Goal: Task Accomplishment & Management: Complete application form

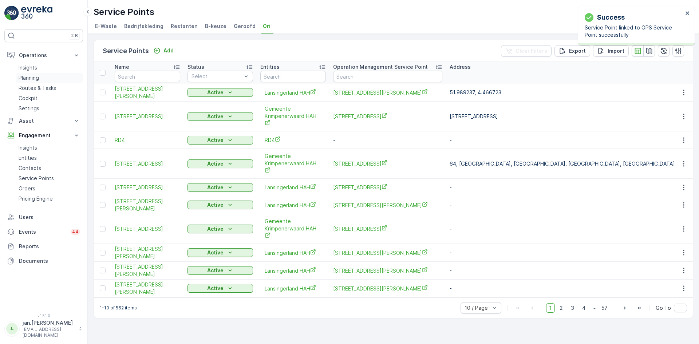
drag, startPoint x: 30, startPoint y: 75, endPoint x: 37, endPoint y: 74, distance: 6.6
click at [30, 75] on p "Planning" at bounding box center [29, 77] width 20 height 7
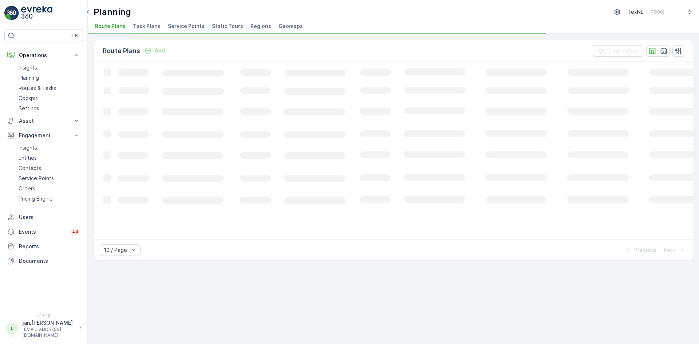
click at [174, 25] on span "Service Points" at bounding box center [186, 26] width 37 height 7
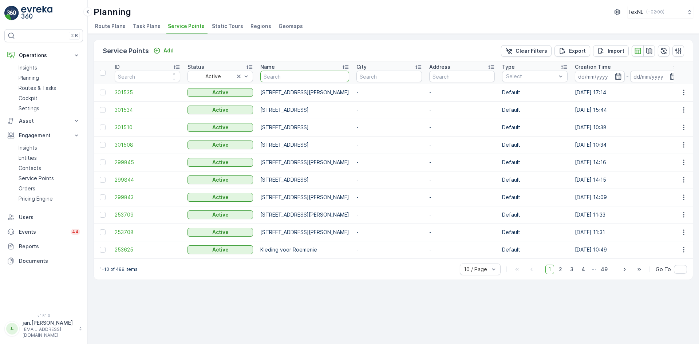
click at [337, 75] on input "text" at bounding box center [304, 77] width 89 height 12
click at [415, 79] on input "text" at bounding box center [389, 77] width 66 height 12
type input "[PERSON_NAME]"
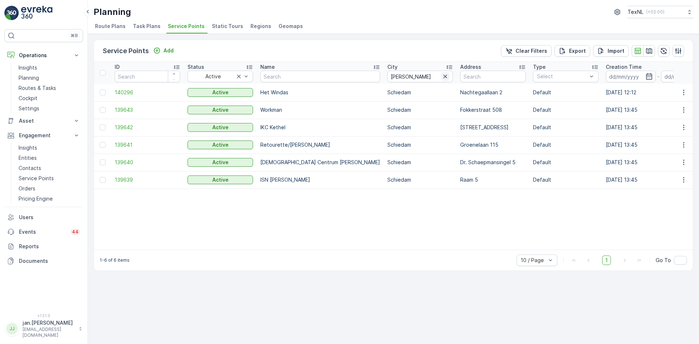
click at [443, 76] on icon "button" at bounding box center [445, 77] width 4 height 4
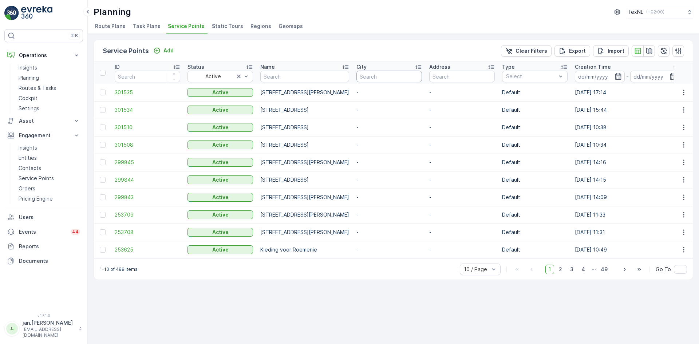
click at [422, 78] on input "text" at bounding box center [389, 77] width 66 height 12
type input "oost"
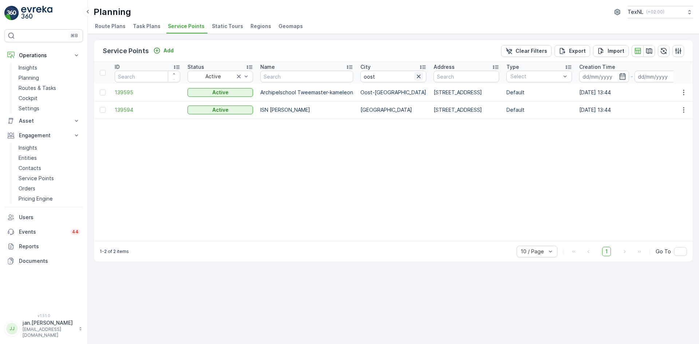
click at [417, 76] on icon "button" at bounding box center [418, 76] width 7 height 7
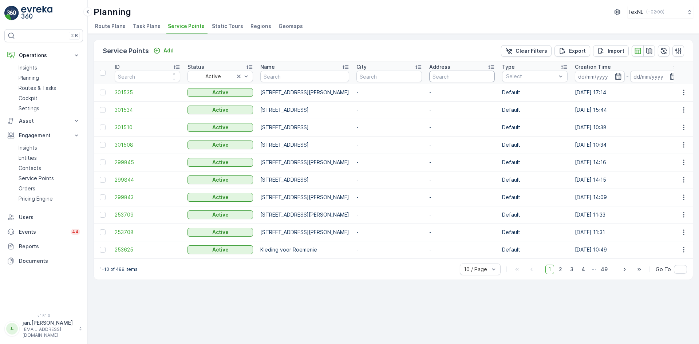
click at [495, 78] on input "text" at bounding box center [462, 77] width 66 height 12
type input "oostm"
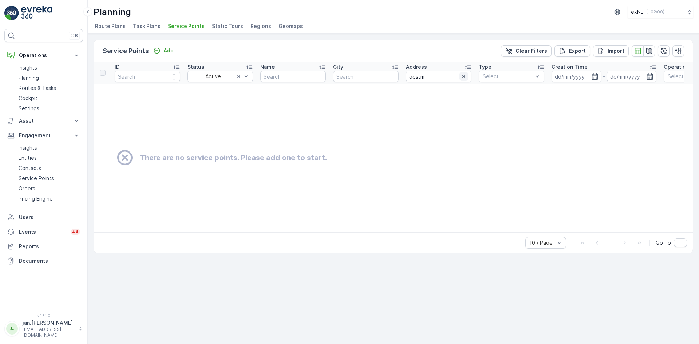
click at [462, 77] on icon "button" at bounding box center [463, 76] width 7 height 7
click at [40, 177] on p "Service Points" at bounding box center [36, 178] width 35 height 7
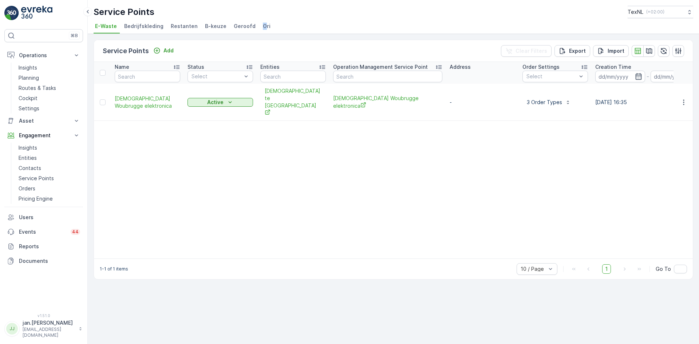
click at [263, 25] on span "Ori" at bounding box center [267, 26] width 8 height 7
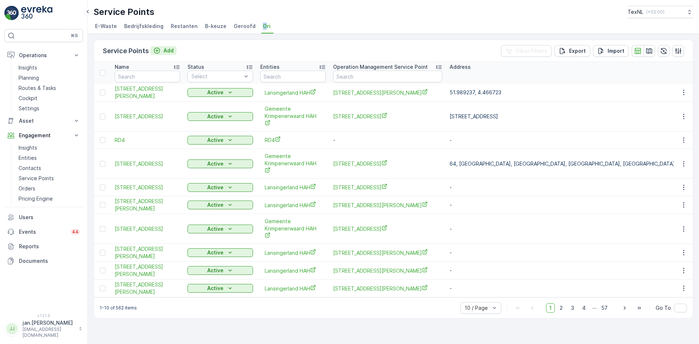
click at [160, 51] on icon "Add" at bounding box center [156, 50] width 7 height 7
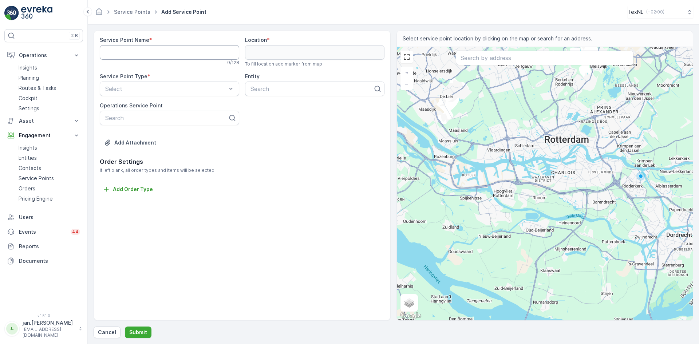
click at [105, 54] on Name "Service Point Name" at bounding box center [169, 52] width 139 height 15
paste Name "[STREET_ADDRESS][PERSON_NAME]"
type Name "[STREET_ADDRESS][PERSON_NAME]"
click at [34, 79] on p "Planning" at bounding box center [29, 77] width 20 height 7
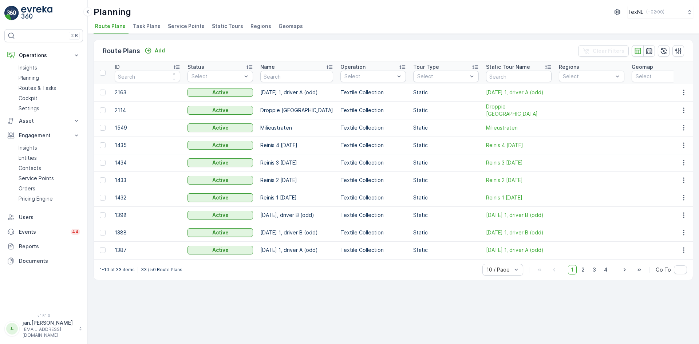
click at [183, 28] on span "Service Points" at bounding box center [186, 26] width 37 height 7
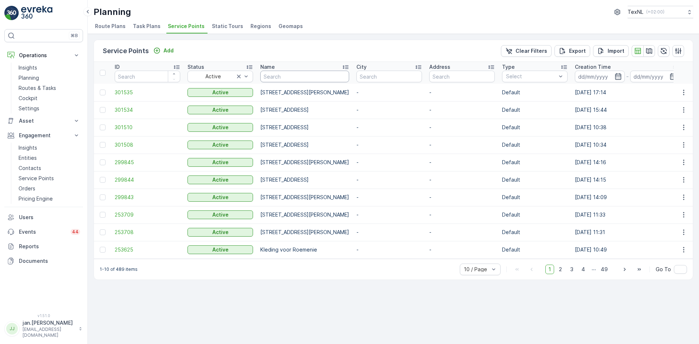
click at [282, 80] on input "text" at bounding box center [304, 77] width 89 height 12
paste input "[STREET_ADDRESS][PERSON_NAME]"
type input "[STREET_ADDRESS][PERSON_NAME]"
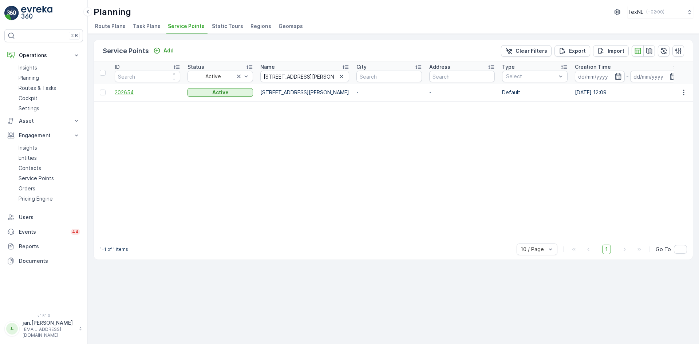
click at [124, 94] on span "202654" at bounding box center [148, 92] width 66 height 7
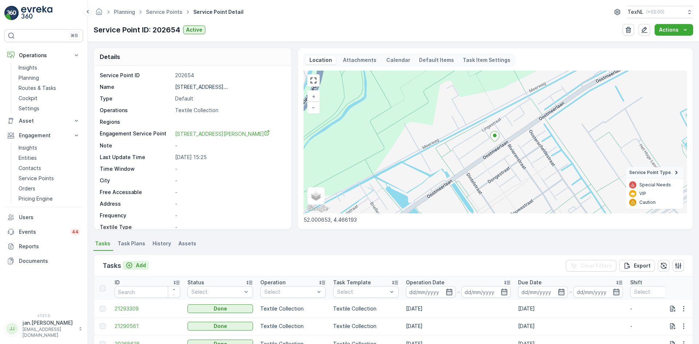
click at [142, 264] on p "Add" at bounding box center [141, 265] width 10 height 7
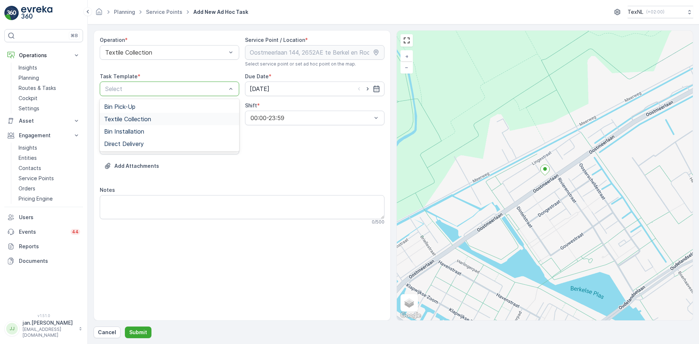
drag, startPoint x: 156, startPoint y: 90, endPoint x: 140, endPoint y: 110, distance: 25.4
click at [140, 114] on div "Textile Collection" at bounding box center [169, 119] width 139 height 12
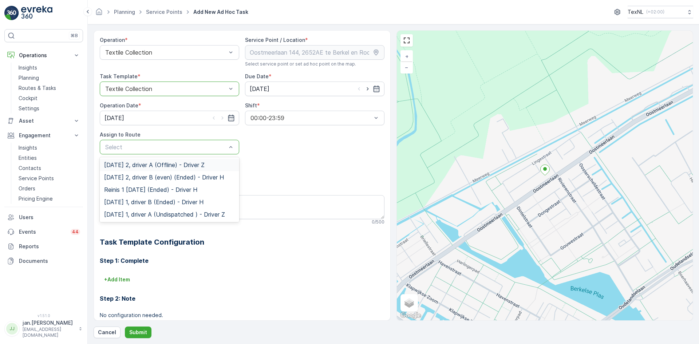
click at [145, 166] on span "[DATE] 2, driver A (Offline) - Driver Z" at bounding box center [154, 165] width 100 height 7
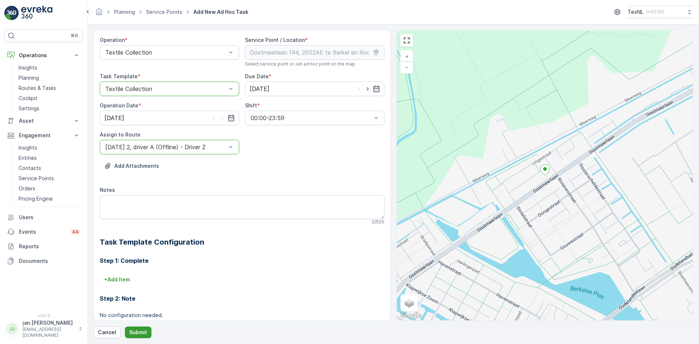
click at [137, 329] on p "Submit" at bounding box center [138, 332] width 18 height 7
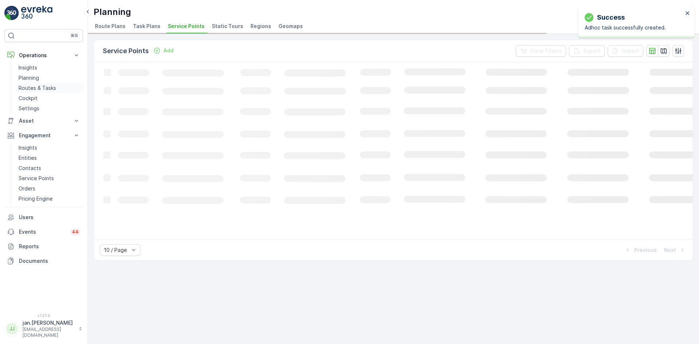
click at [37, 88] on p "Routes & Tasks" at bounding box center [37, 87] width 37 height 7
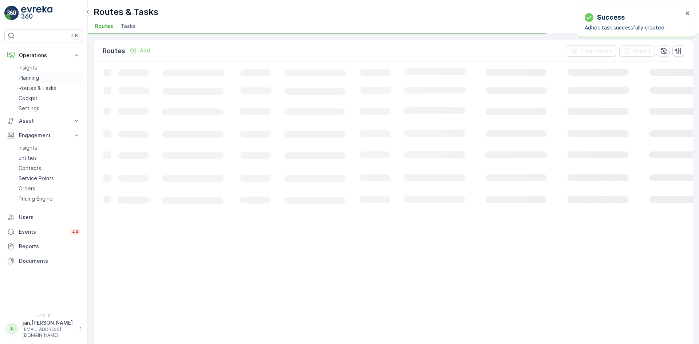
click at [44, 78] on link "Planning" at bounding box center [49, 78] width 67 height 10
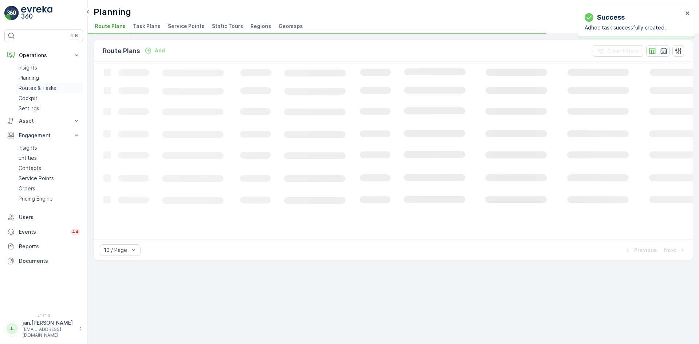
click at [33, 89] on p "Routes & Tasks" at bounding box center [37, 87] width 37 height 7
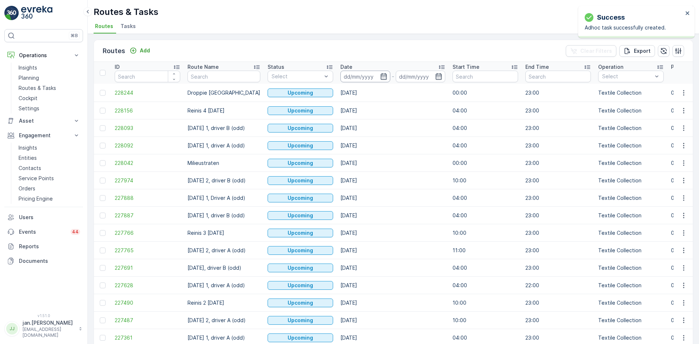
click at [347, 79] on input at bounding box center [365, 77] width 50 height 12
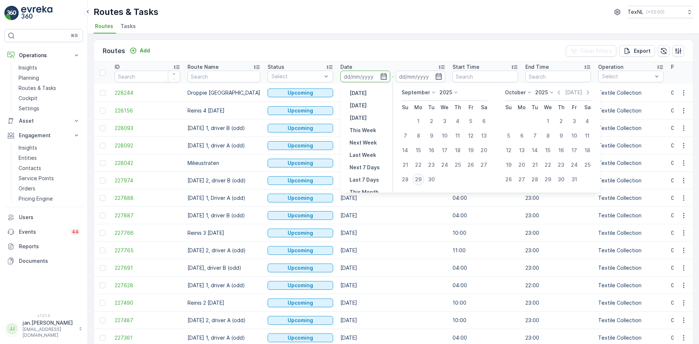
click at [417, 177] on div "29" at bounding box center [418, 180] width 12 height 12
type input "[DATE]"
click at [417, 177] on div "29" at bounding box center [418, 180] width 12 height 12
type input "[DATE]"
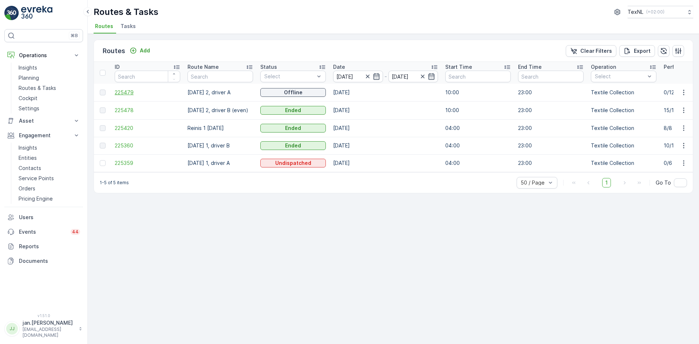
click at [132, 93] on span "225479" at bounding box center [148, 92] width 66 height 7
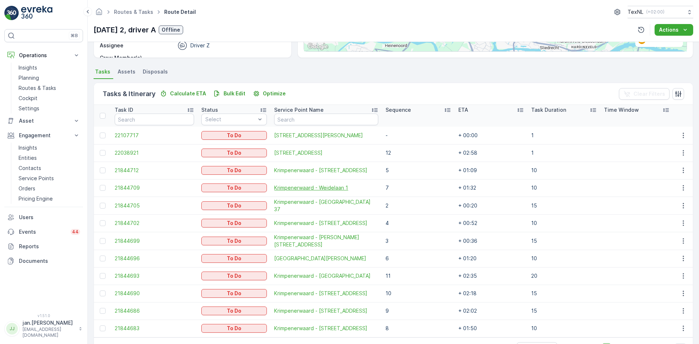
scroll to position [159, 0]
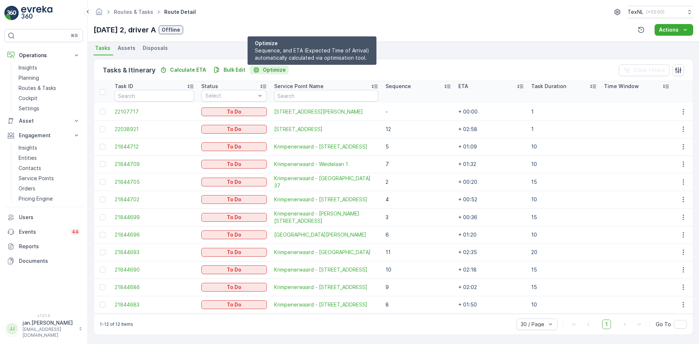
click at [276, 70] on p "Optimize" at bounding box center [274, 69] width 23 height 7
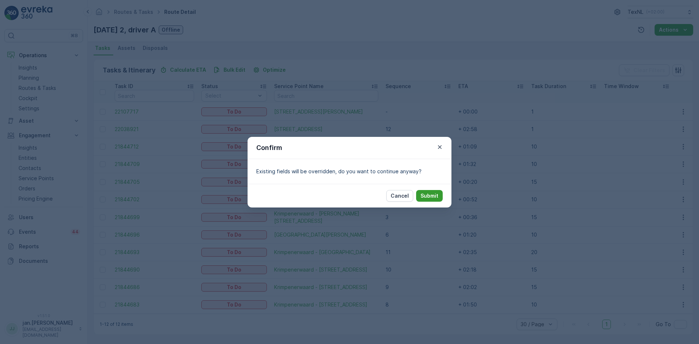
click at [436, 198] on p "Submit" at bounding box center [429, 195] width 18 height 7
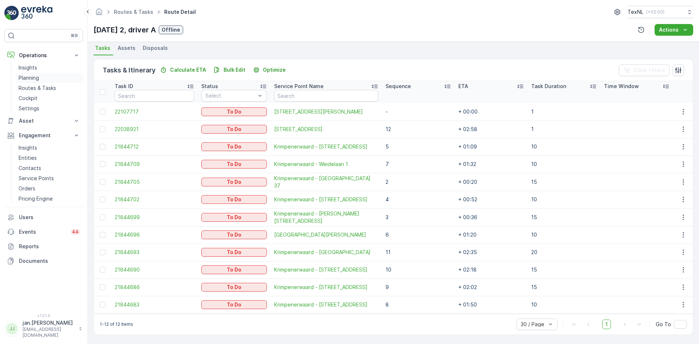
click at [19, 81] on p "Planning" at bounding box center [29, 77] width 20 height 7
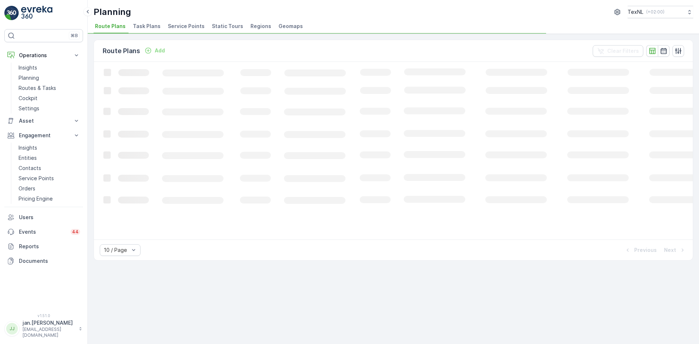
click at [183, 24] on span "Service Points" at bounding box center [186, 26] width 37 height 7
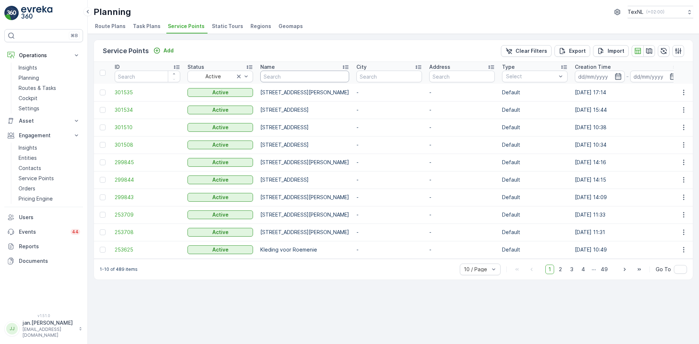
drag, startPoint x: 242, startPoint y: 71, endPoint x: 295, endPoint y: 77, distance: 53.1
click at [295, 77] on input "text" at bounding box center [304, 77] width 89 height 12
type input "gor"
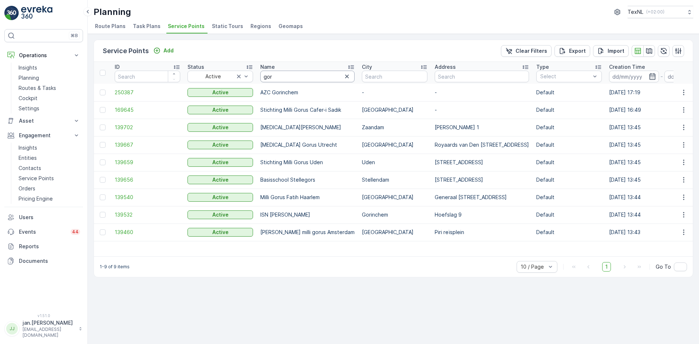
click at [295, 76] on input "gor" at bounding box center [307, 77] width 94 height 12
type input "groene"
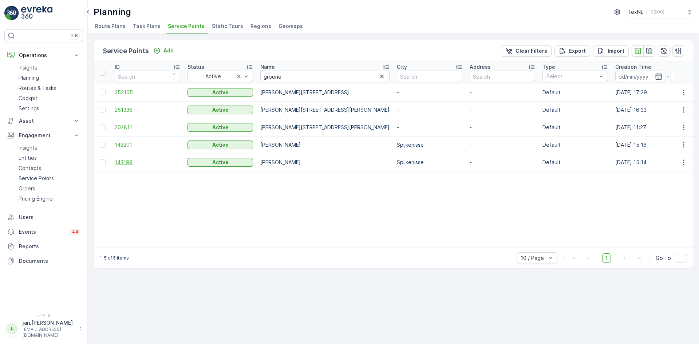
click at [134, 159] on span "143199" at bounding box center [148, 162] width 66 height 7
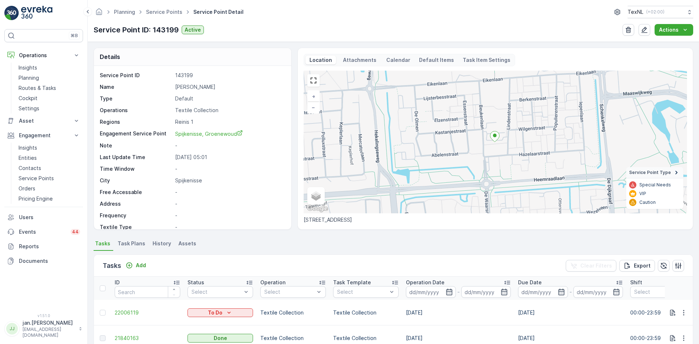
scroll to position [36, 0]
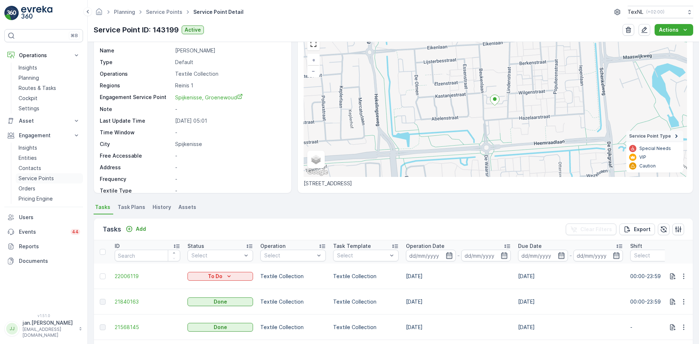
click at [36, 177] on p "Service Points" at bounding box center [36, 178] width 35 height 7
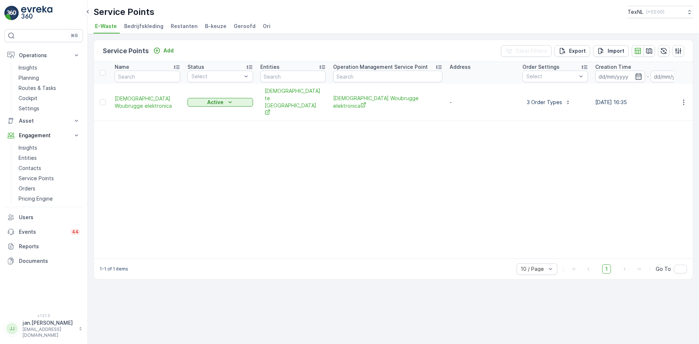
click at [263, 24] on span "Ori" at bounding box center [267, 26] width 8 height 7
click at [166, 54] on button "Add" at bounding box center [163, 50] width 26 height 9
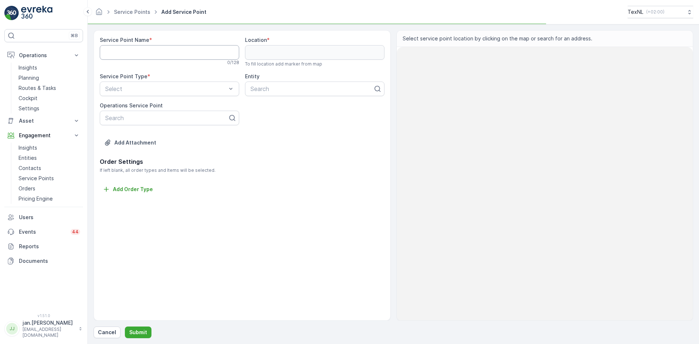
click at [167, 55] on Name "Service Point Name" at bounding box center [169, 52] width 139 height 15
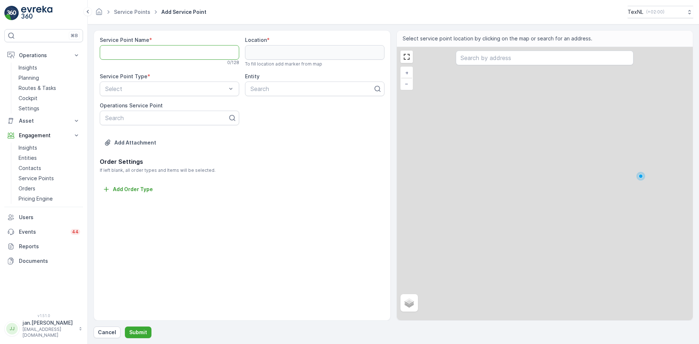
paste Name "[STREET_ADDRESS][PERSON_NAME]"
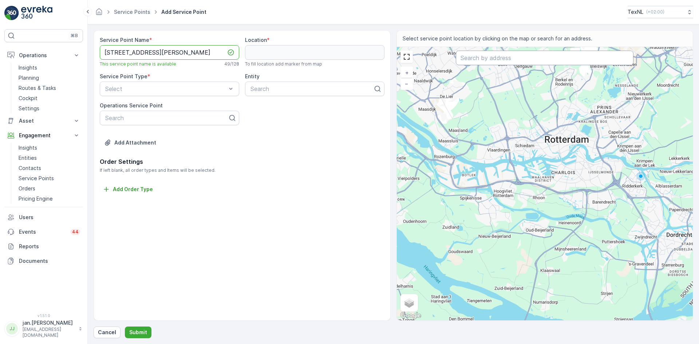
type Name "[STREET_ADDRESS][PERSON_NAME]"
click at [490, 58] on input "text" at bounding box center [545, 58] width 178 height 15
paste input "[STREET_ADDRESS][PERSON_NAME]"
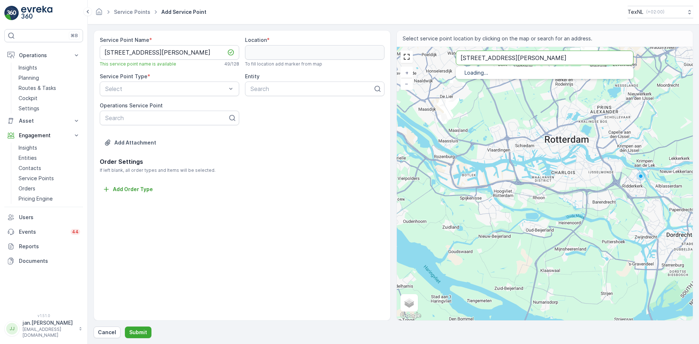
type input "[STREET_ADDRESS][PERSON_NAME]"
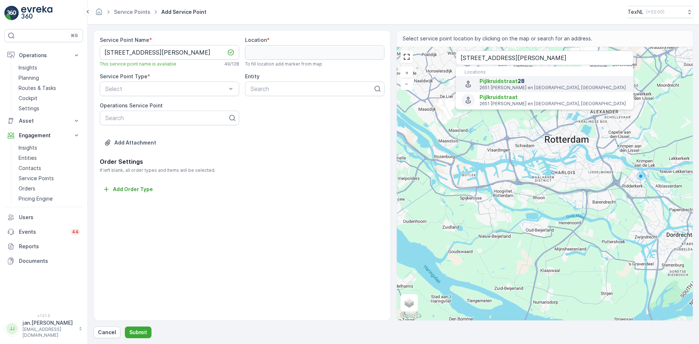
click at [494, 85] on p "2651 [PERSON_NAME] en [GEOGRAPHIC_DATA], [GEOGRAPHIC_DATA]" at bounding box center [553, 88] width 148 height 6
type input "51.98979199999999,4.467927299999999"
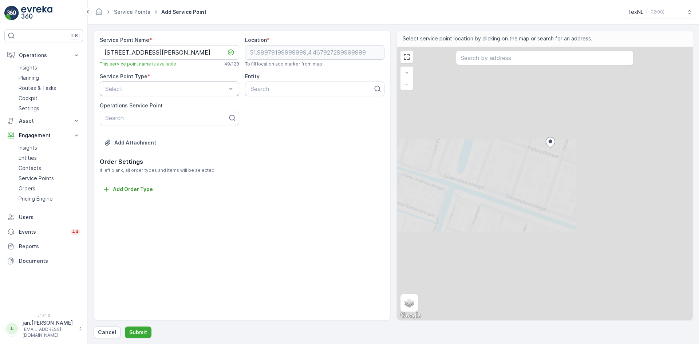
click at [165, 82] on div "Select" at bounding box center [169, 89] width 139 height 15
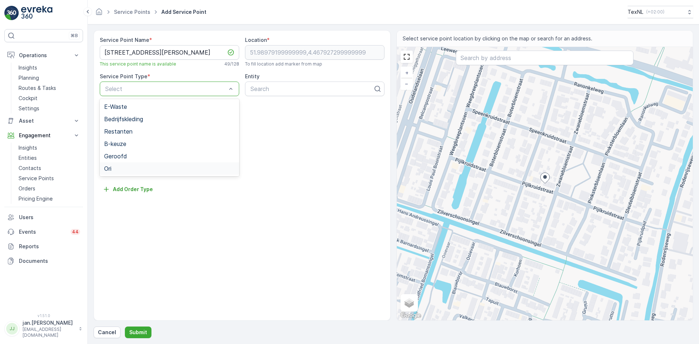
click at [111, 165] on span "Ori" at bounding box center [107, 168] width 7 height 7
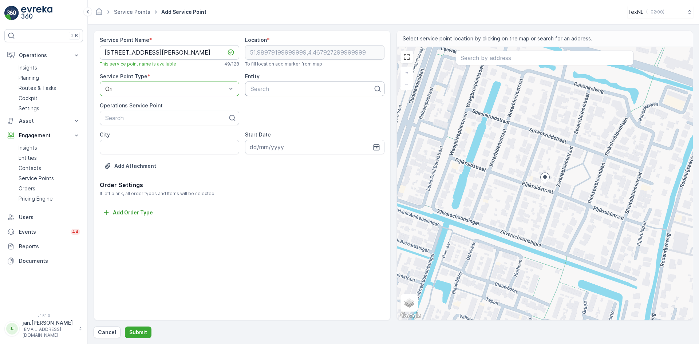
click at [270, 90] on div at bounding box center [312, 89] width 124 height 7
type input "hah"
click at [270, 107] on span "Lansingerland HAH" at bounding box center [274, 106] width 51 height 7
click at [138, 327] on button "Submit" at bounding box center [138, 333] width 27 height 12
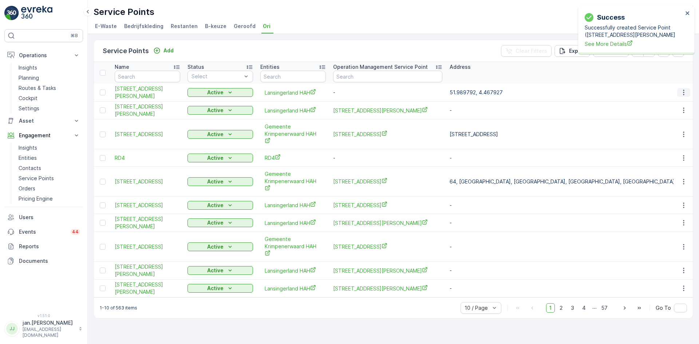
drag, startPoint x: 690, startPoint y: 94, endPoint x: 686, endPoint y: 91, distance: 5.5
click at [688, 92] on td at bounding box center [683, 93] width 20 height 18
click at [685, 91] on icon "button" at bounding box center [683, 92] width 7 height 7
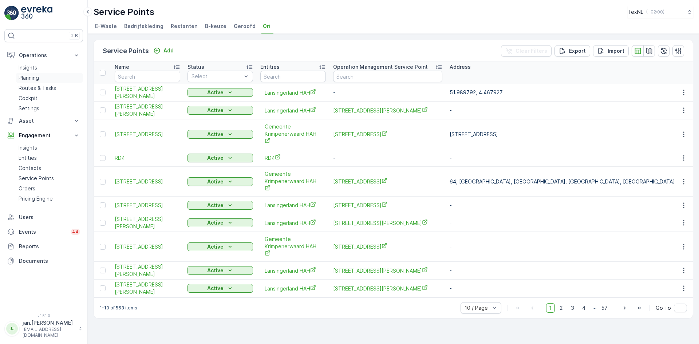
click at [29, 77] on p "Planning" at bounding box center [29, 77] width 20 height 7
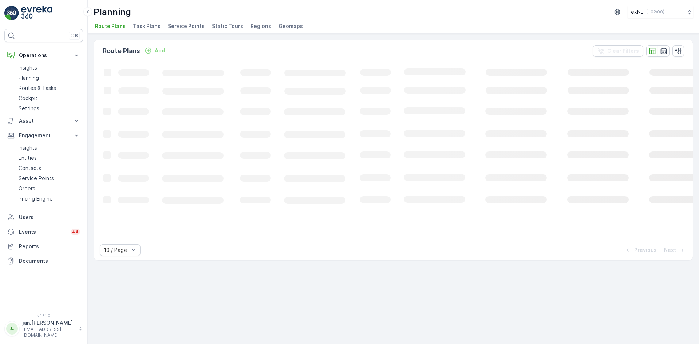
click at [177, 24] on span "Service Points" at bounding box center [186, 26] width 37 height 7
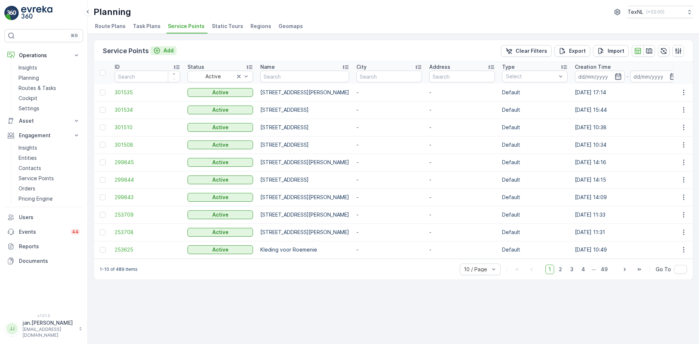
click at [171, 50] on p "Add" at bounding box center [168, 50] width 10 height 7
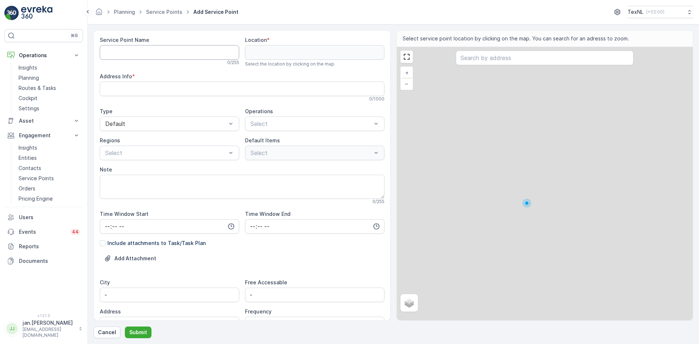
click at [151, 52] on Name "Service Point Name" at bounding box center [169, 52] width 139 height 15
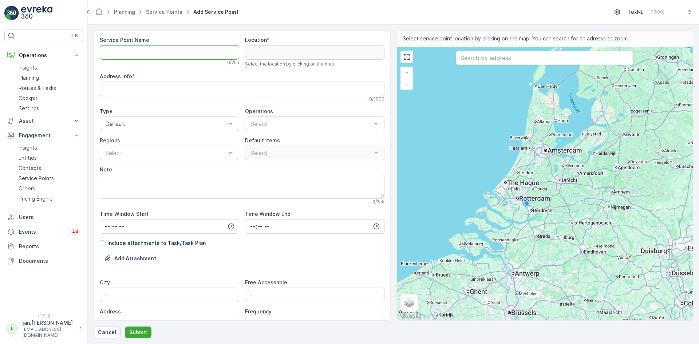
paste Name "[STREET_ADDRESS][PERSON_NAME]"
type Name "[STREET_ADDRESS][PERSON_NAME]"
click at [478, 59] on input "text" at bounding box center [545, 58] width 178 height 15
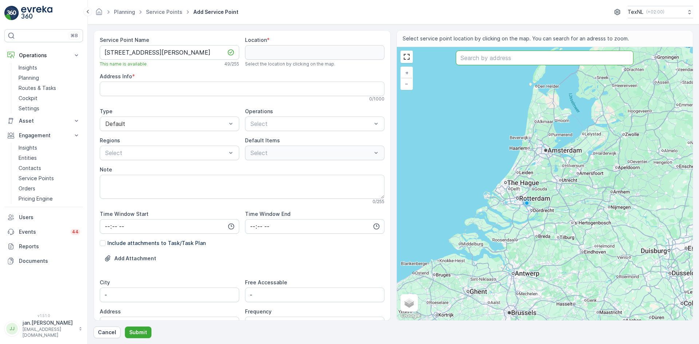
paste input "[STREET_ADDRESS][PERSON_NAME]"
type input "[STREET_ADDRESS][PERSON_NAME]"
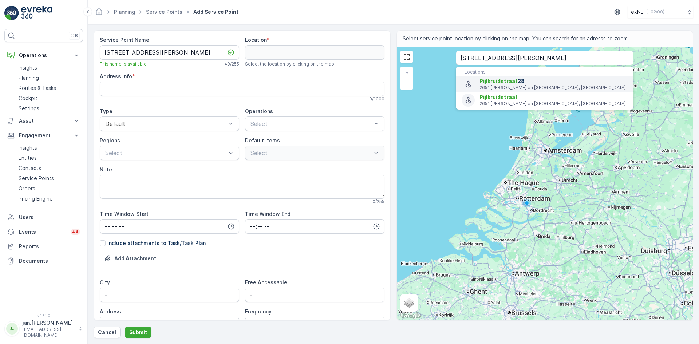
click at [494, 87] on p "2651 [PERSON_NAME] en [GEOGRAPHIC_DATA], [GEOGRAPHIC_DATA]" at bounding box center [553, 88] width 148 height 6
type input "51.98979199999999,4.467927299999999"
type Info "[STREET_ADDRESS][PERSON_NAME]"
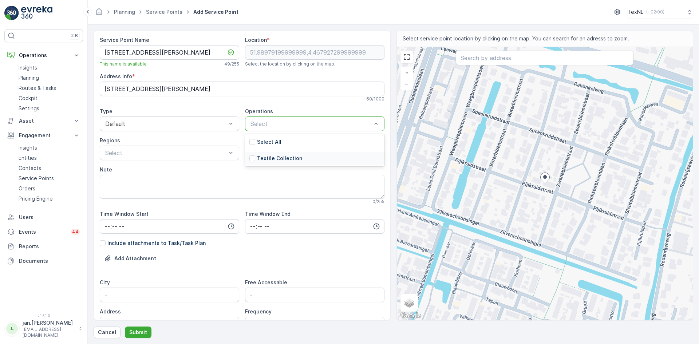
click at [259, 159] on p "Textile Collection" at bounding box center [279, 158] width 45 height 7
click at [141, 333] on p "Submit" at bounding box center [138, 332] width 18 height 7
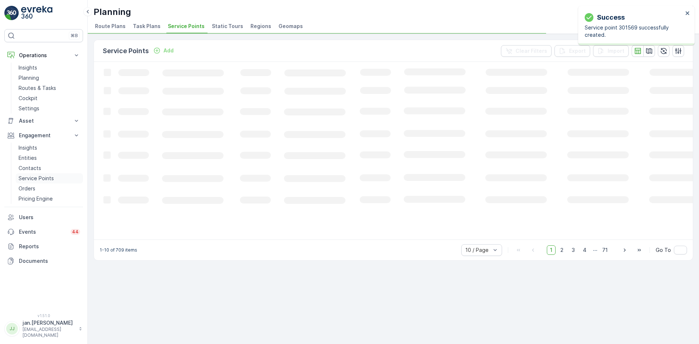
click at [33, 178] on p "Service Points" at bounding box center [36, 178] width 35 height 7
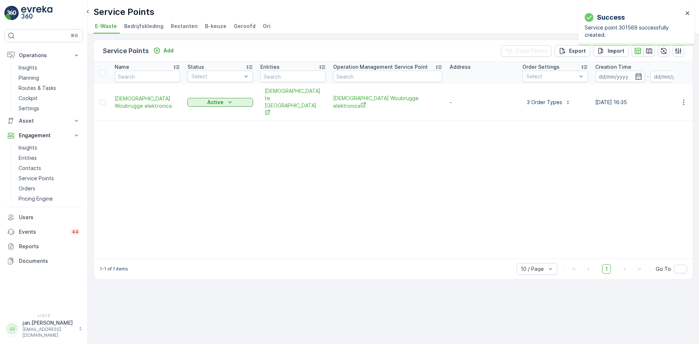
click at [263, 27] on span "Ori" at bounding box center [267, 26] width 8 height 7
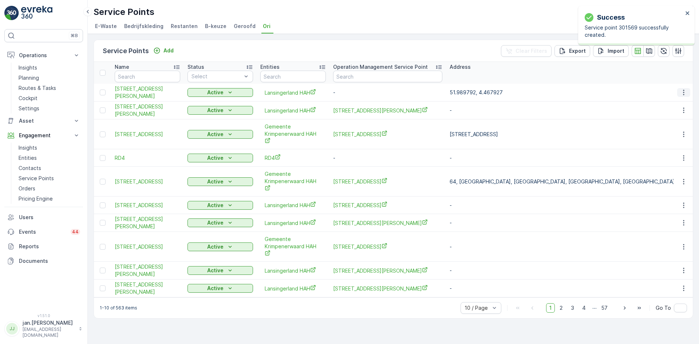
click at [683, 92] on icon "button" at bounding box center [683, 92] width 7 height 7
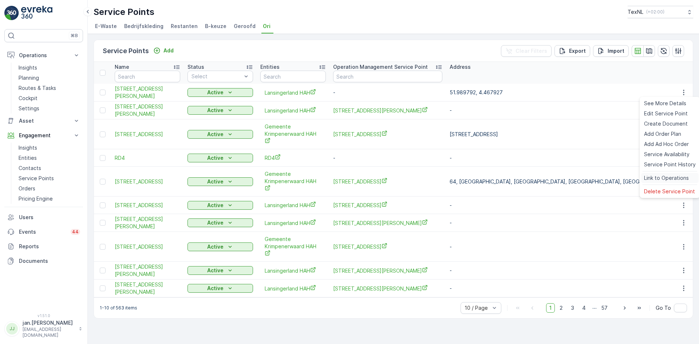
click at [665, 178] on span "Link to Operations" at bounding box center [666, 177] width 45 height 7
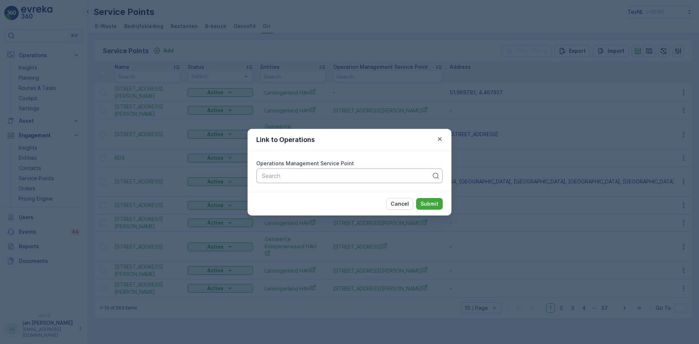
click at [304, 176] on div at bounding box center [346, 176] width 171 height 7
paste input "[STREET_ADDRESS][PERSON_NAME]"
type input "[STREET_ADDRESS][PERSON_NAME]"
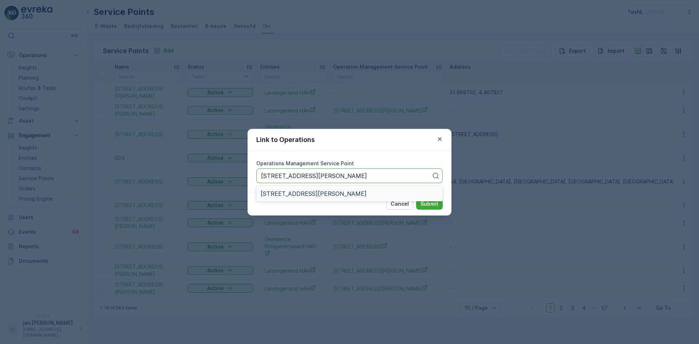
click at [288, 195] on span "[STREET_ADDRESS][PERSON_NAME]" at bounding box center [314, 193] width 106 height 7
click at [428, 202] on p "Submit" at bounding box center [429, 203] width 18 height 7
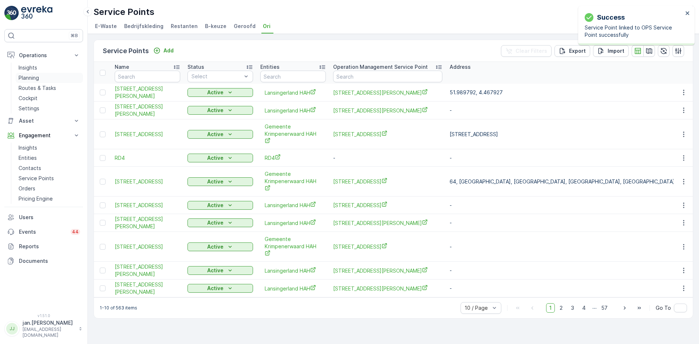
click at [31, 77] on p "Planning" at bounding box center [29, 77] width 20 height 7
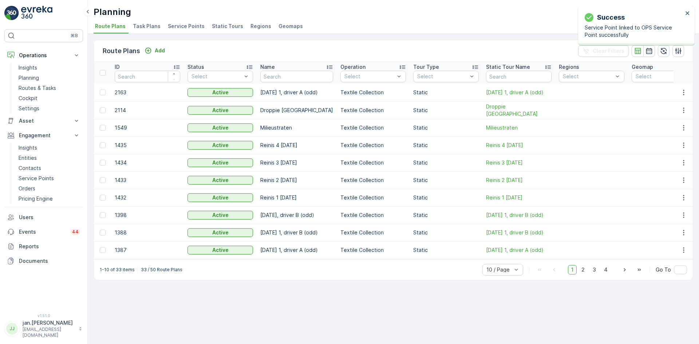
click at [186, 25] on span "Service Points" at bounding box center [186, 26] width 37 height 7
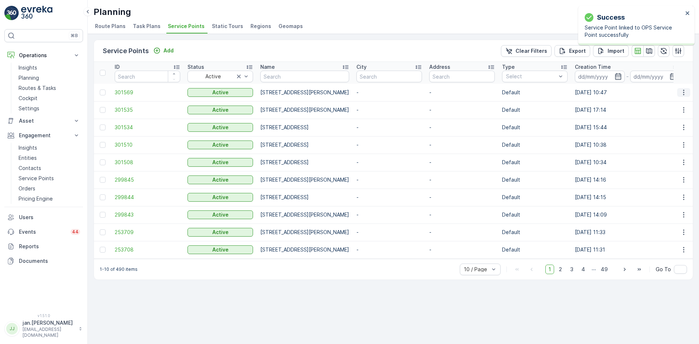
click at [684, 94] on icon "button" at bounding box center [683, 92] width 7 height 7
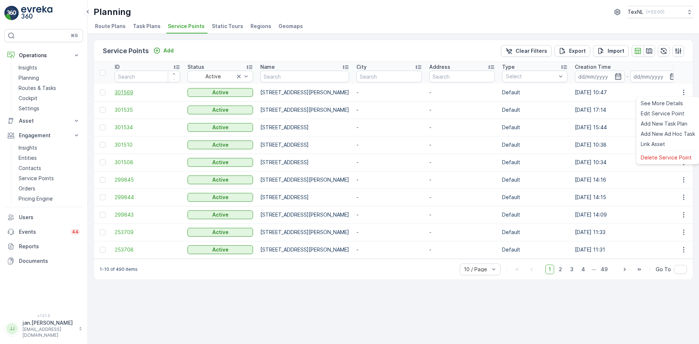
click at [127, 90] on span "301569" at bounding box center [148, 92] width 66 height 7
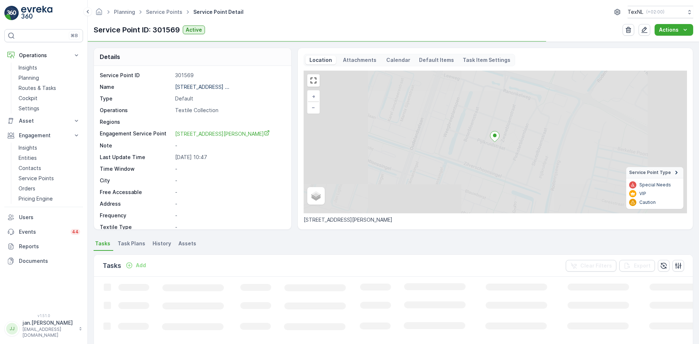
click at [138, 270] on div "Add" at bounding box center [136, 265] width 26 height 9
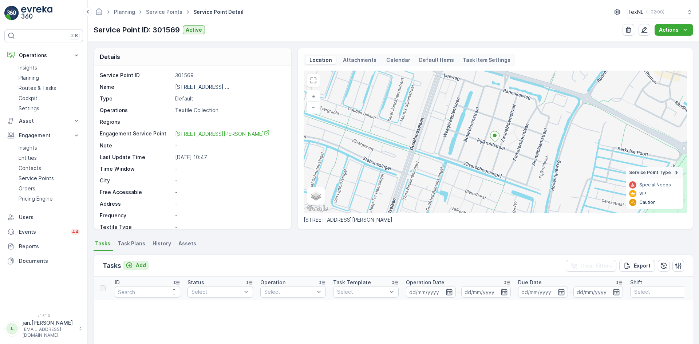
click at [143, 266] on p "Add" at bounding box center [141, 265] width 10 height 7
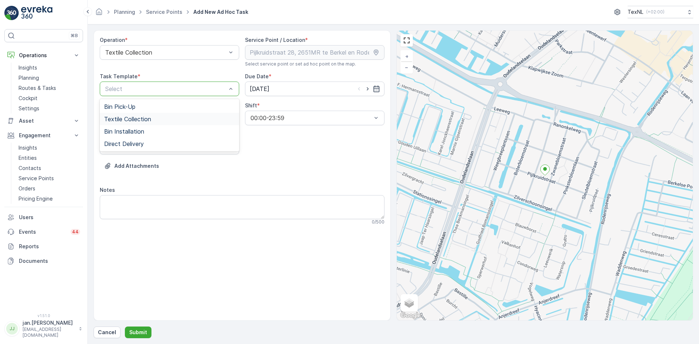
click at [138, 116] on span "Textile Collection" at bounding box center [127, 119] width 47 height 7
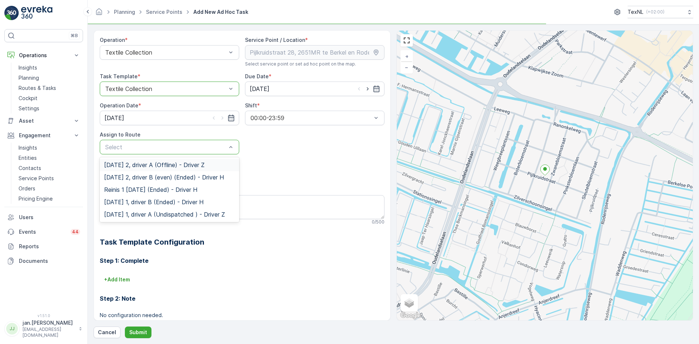
click at [138, 167] on span "[DATE] 2, driver A (Offline) - Driver Z" at bounding box center [154, 165] width 100 height 7
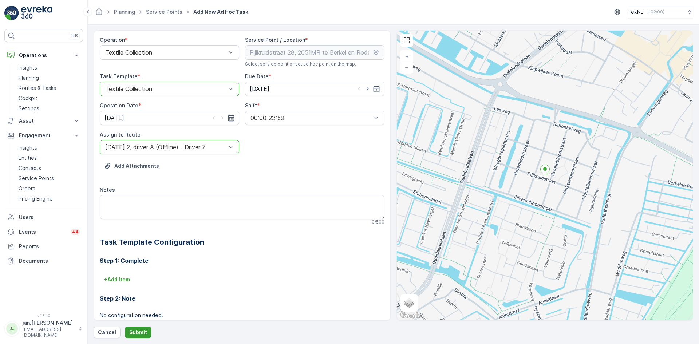
click at [131, 330] on p "Submit" at bounding box center [138, 332] width 18 height 7
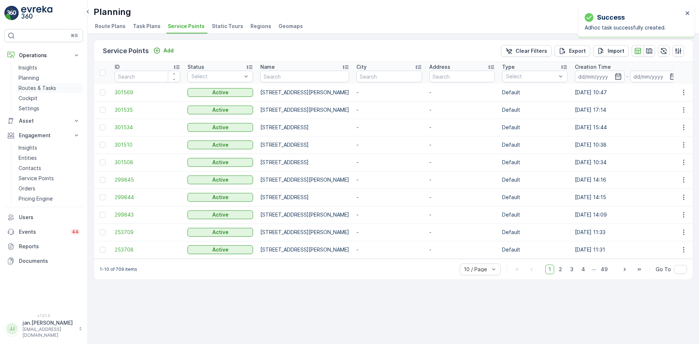
click at [32, 88] on p "Routes & Tasks" at bounding box center [37, 87] width 37 height 7
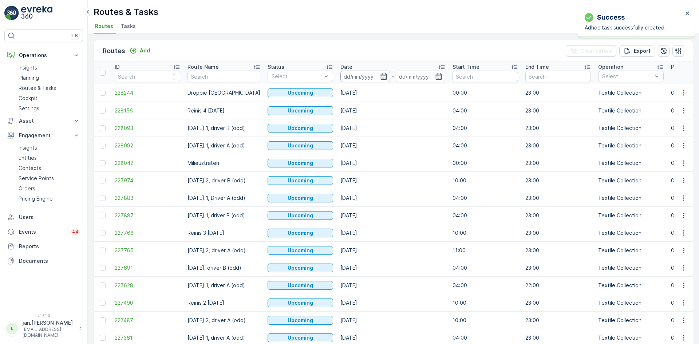
click at [360, 78] on input at bounding box center [365, 77] width 50 height 12
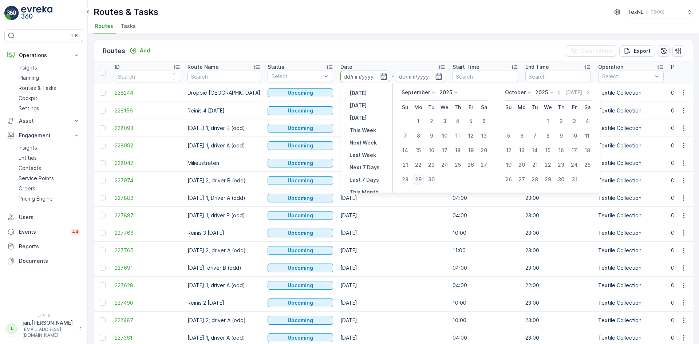
click at [417, 178] on div "29" at bounding box center [418, 180] width 12 height 12
type input "[DATE]"
click at [417, 178] on div "29" at bounding box center [418, 180] width 12 height 12
type input "[DATE]"
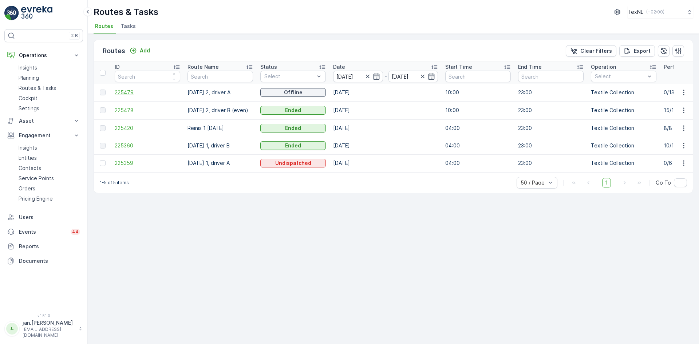
click at [126, 91] on span "225479" at bounding box center [148, 92] width 66 height 7
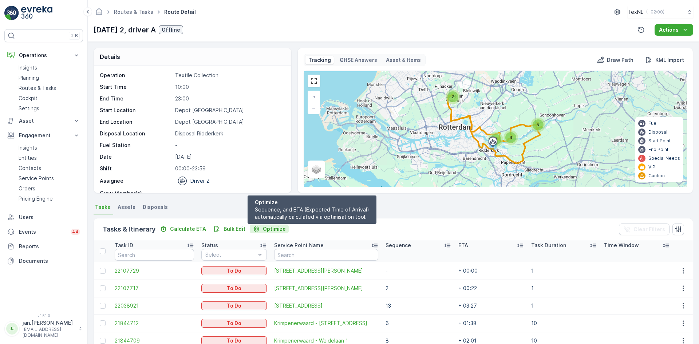
click at [274, 228] on p "Optimize" at bounding box center [274, 228] width 23 height 7
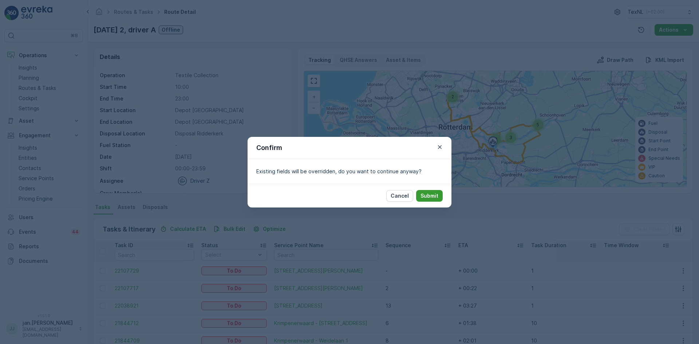
click at [424, 195] on p "Submit" at bounding box center [429, 195] width 18 height 7
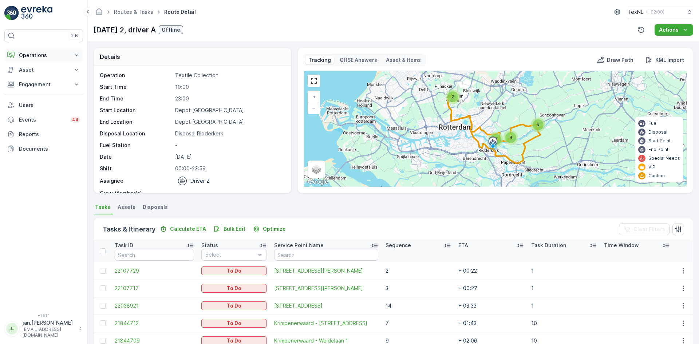
click at [38, 53] on p "Operations" at bounding box center [44, 55] width 50 height 7
click at [34, 87] on p "Routes & Tasks" at bounding box center [37, 87] width 37 height 7
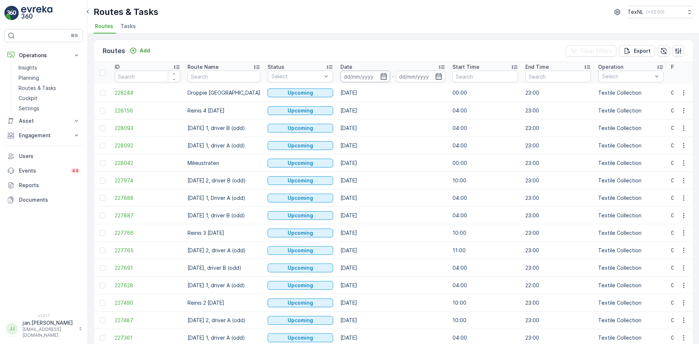
click at [364, 77] on input at bounding box center [365, 77] width 50 height 12
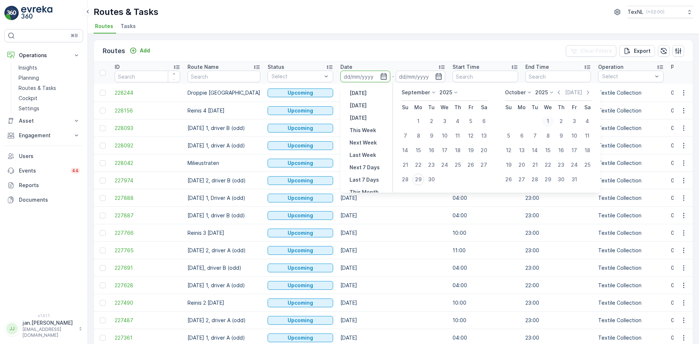
click at [548, 122] on div "1" at bounding box center [548, 121] width 12 height 12
type input "[DATE]"
click at [548, 122] on div "1" at bounding box center [548, 121] width 12 height 12
type input "[DATE]"
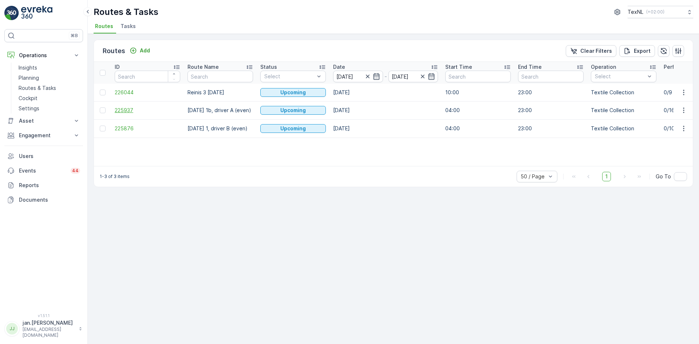
click at [130, 112] on span "225937" at bounding box center [148, 110] width 66 height 7
click at [354, 76] on input "[DATE]" at bounding box center [358, 77] width 50 height 12
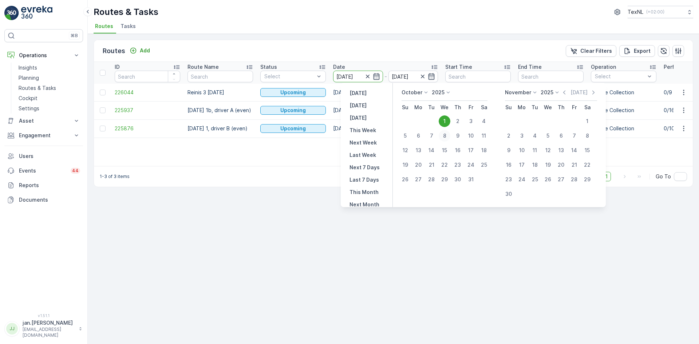
click at [446, 137] on div "8" at bounding box center [445, 136] width 12 height 12
type input "[DATE]"
click at [446, 137] on div "8" at bounding box center [445, 136] width 12 height 12
type input "[DATE]"
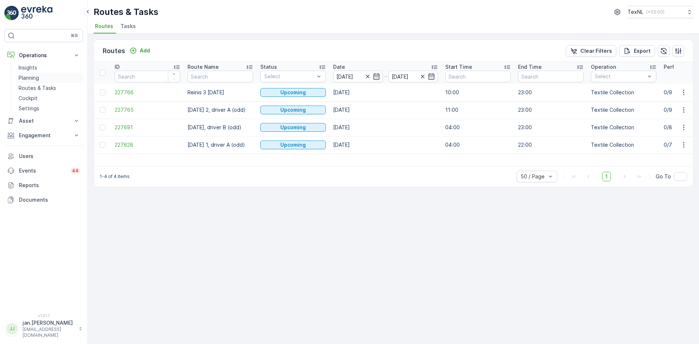
click at [30, 77] on p "Planning" at bounding box center [29, 77] width 20 height 7
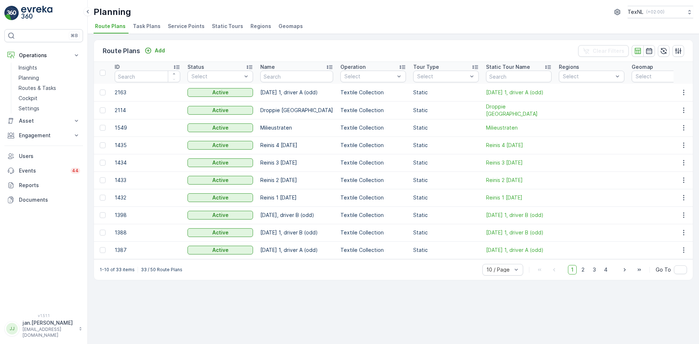
click at [181, 25] on span "Service Points" at bounding box center [186, 26] width 37 height 7
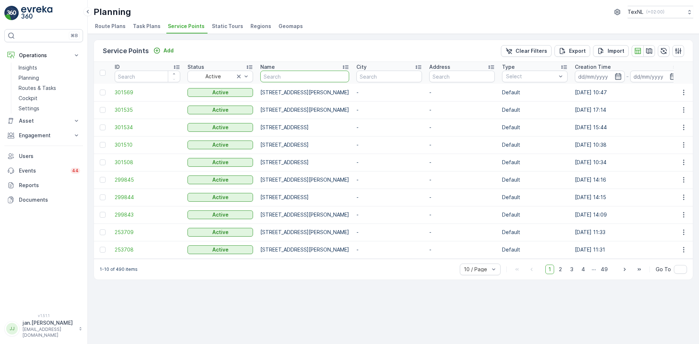
click at [301, 78] on input "text" at bounding box center [304, 77] width 89 height 12
type input "intern"
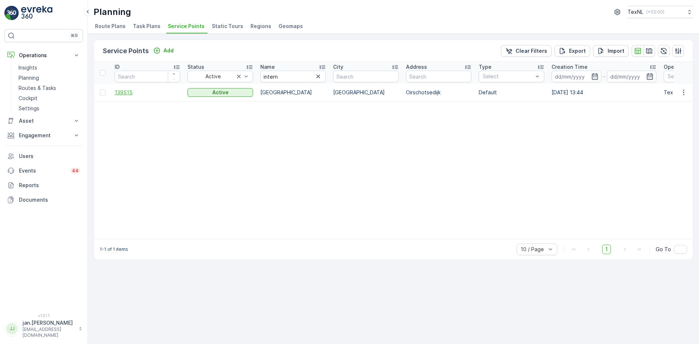
click at [125, 90] on span "139515" at bounding box center [148, 92] width 66 height 7
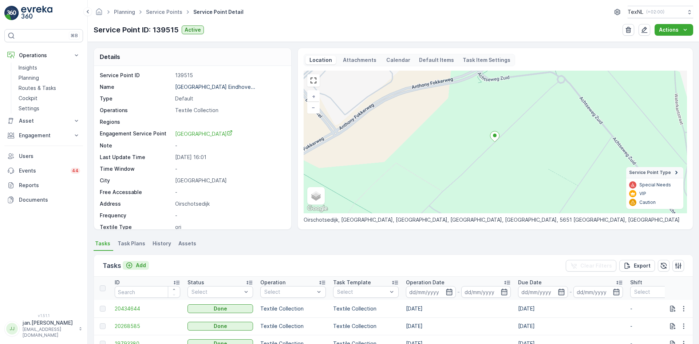
click at [138, 265] on p "Add" at bounding box center [141, 265] width 10 height 7
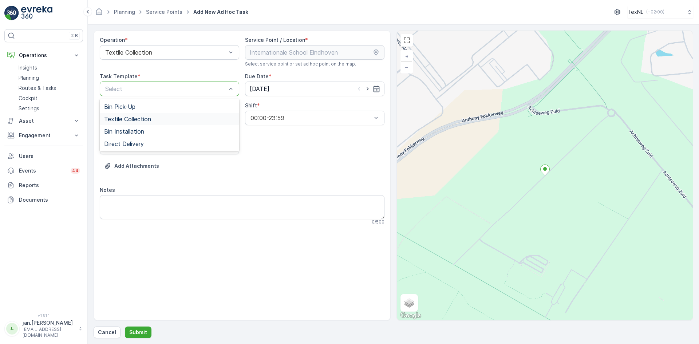
click at [135, 116] on span "Textile Collection" at bounding box center [127, 119] width 47 height 7
click at [275, 83] on input "[DATE]" at bounding box center [314, 89] width 139 height 15
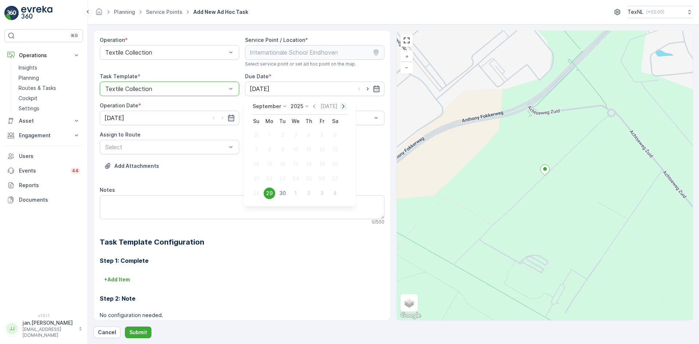
click at [340, 106] on icon "button" at bounding box center [343, 106] width 7 height 7
click at [294, 152] on div "8" at bounding box center [296, 150] width 12 height 12
type input "[DATE]"
click at [173, 118] on input "[DATE]" at bounding box center [169, 118] width 139 height 15
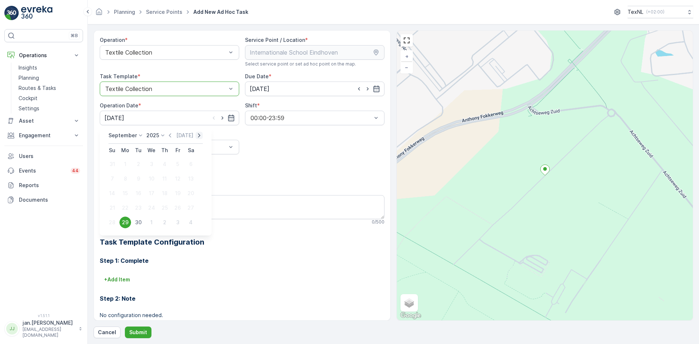
click at [197, 136] on icon "button" at bounding box center [198, 135] width 7 height 7
click at [154, 177] on div "8" at bounding box center [152, 179] width 12 height 12
type input "[DATE]"
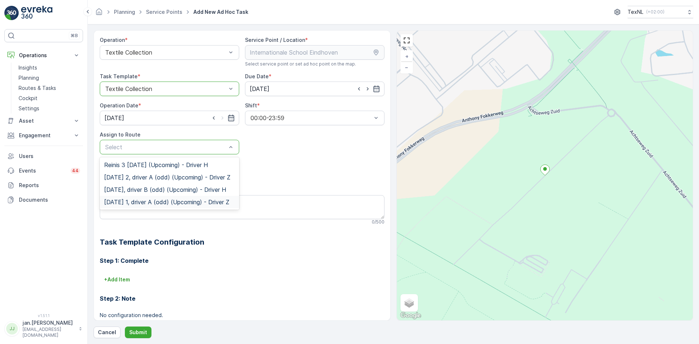
click at [147, 205] on span "Wednesday 1, driver A (odd) (Upcoming) - Driver Z" at bounding box center [166, 202] width 125 height 7
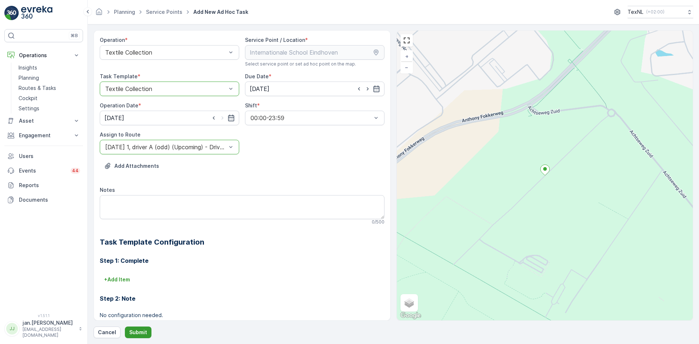
click at [141, 332] on p "Submit" at bounding box center [138, 332] width 18 height 7
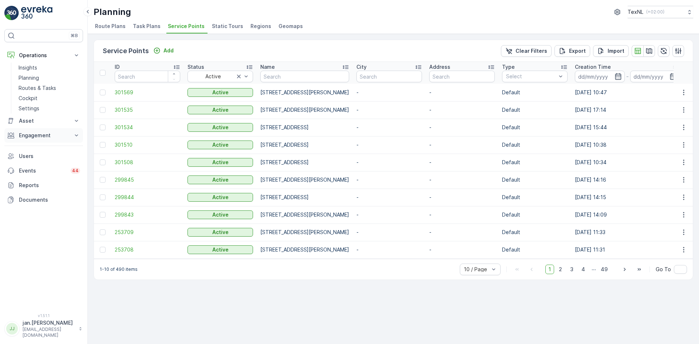
click at [38, 132] on p "Engagement" at bounding box center [44, 135] width 50 height 7
click at [27, 157] on p "Entities" at bounding box center [28, 157] width 18 height 7
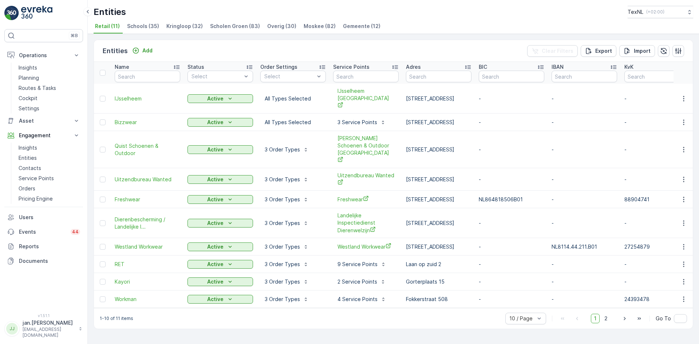
click at [186, 26] on span "Kringloop (32)" at bounding box center [184, 26] width 36 height 7
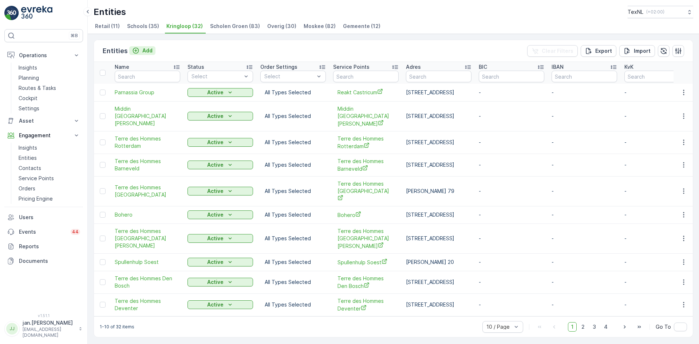
click at [148, 51] on p "Add" at bounding box center [147, 50] width 10 height 7
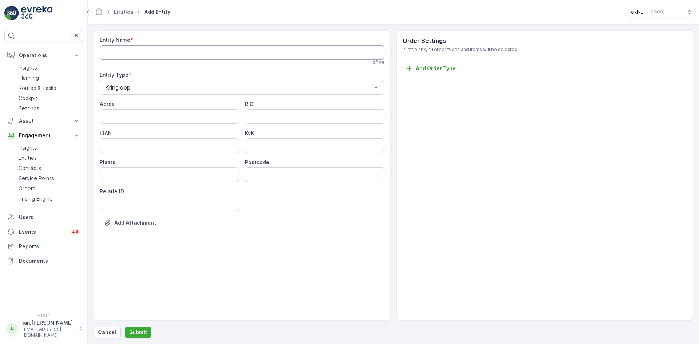
click at [186, 49] on Name "Entity Name" at bounding box center [242, 52] width 285 height 15
type Name "Kringloop de Kempen"
click at [155, 116] on input "Adres" at bounding box center [169, 118] width 139 height 15
type input "De Run 4305"
type input "Veldhoven"
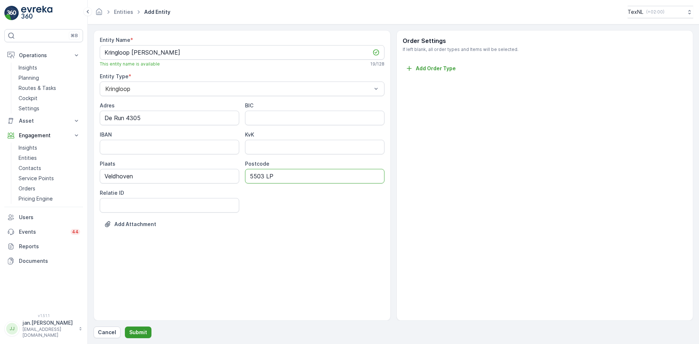
type input "5503 LP"
click at [139, 332] on p "Submit" at bounding box center [138, 332] width 18 height 7
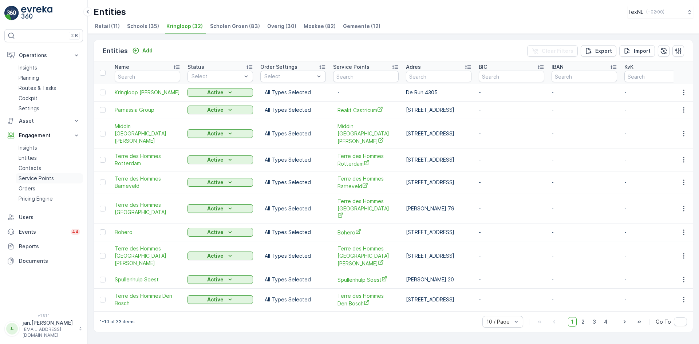
click at [28, 179] on p "Service Points" at bounding box center [36, 178] width 35 height 7
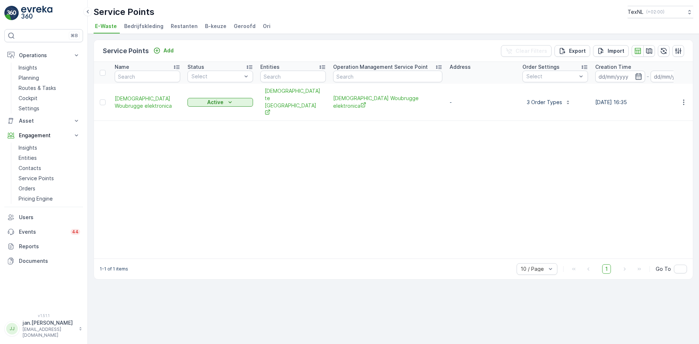
click at [238, 27] on span "Geroofd" at bounding box center [245, 26] width 22 height 7
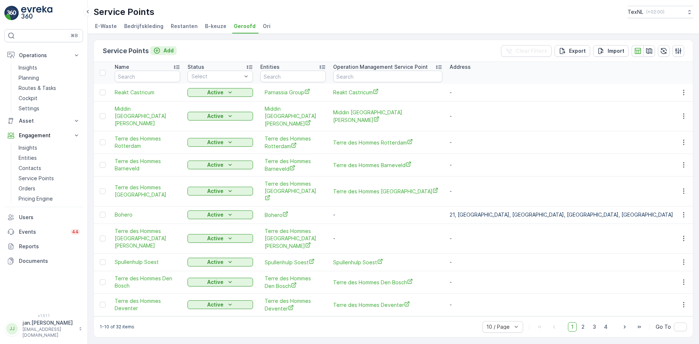
click at [170, 51] on p "Add" at bounding box center [168, 50] width 10 height 7
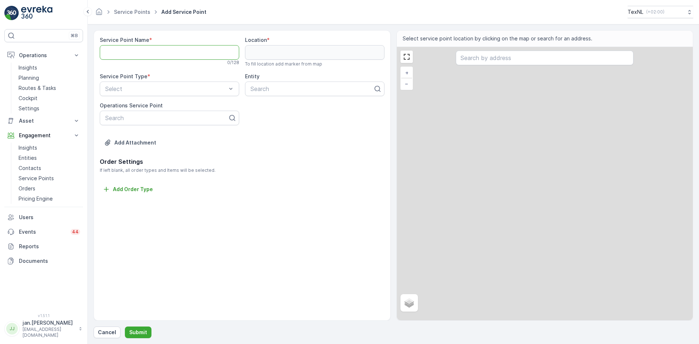
click at [147, 53] on Name "Service Point Name" at bounding box center [169, 52] width 139 height 15
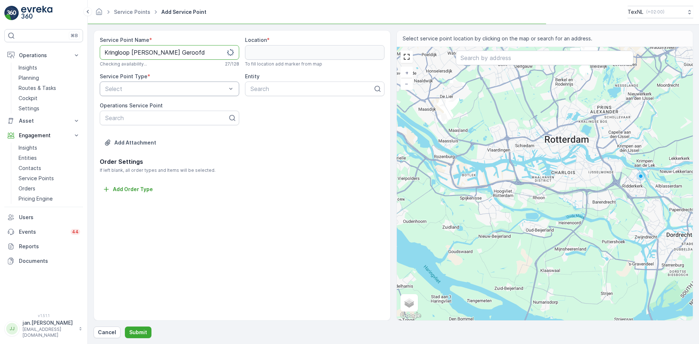
type Name "Kringloop de Kempen Geroofd"
click at [121, 155] on span "Geroofd" at bounding box center [115, 156] width 23 height 7
click at [266, 87] on div at bounding box center [312, 89] width 124 height 7
type input "kemp"
click at [272, 106] on span "Kringloop de Kempen" at bounding box center [287, 106] width 76 height 7
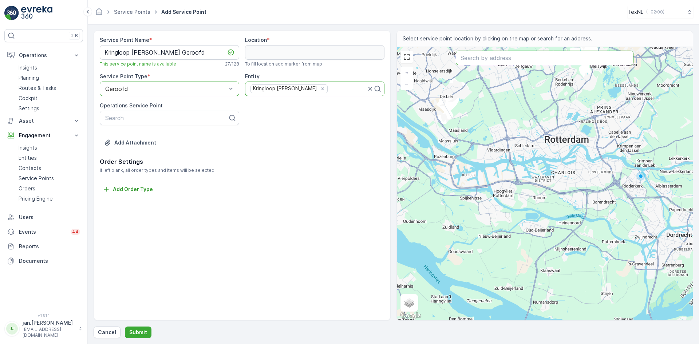
click at [477, 58] on input "text" at bounding box center [545, 58] width 178 height 15
type input "de run 4305"
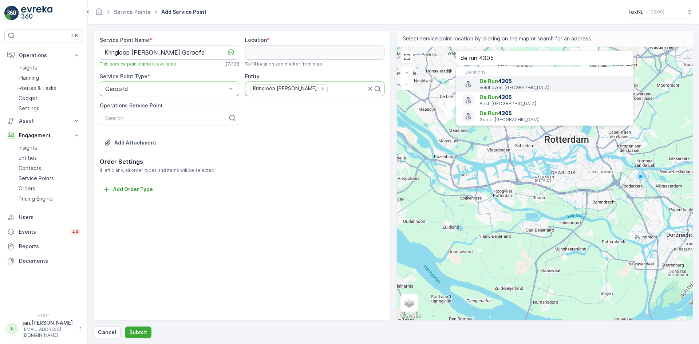
click at [518, 83] on span "De Run 4305" at bounding box center [553, 81] width 148 height 7
type input "51.4066556,5.4254688"
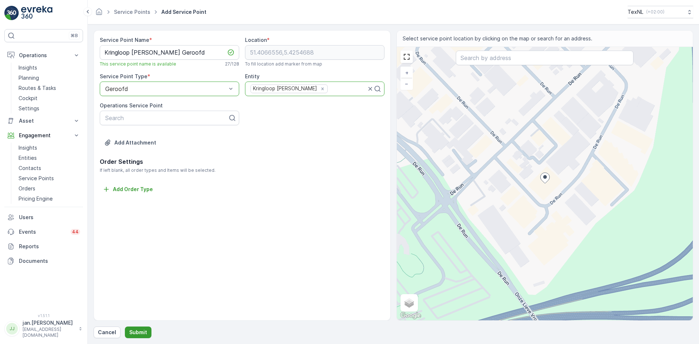
click at [139, 330] on p "Submit" at bounding box center [138, 332] width 18 height 7
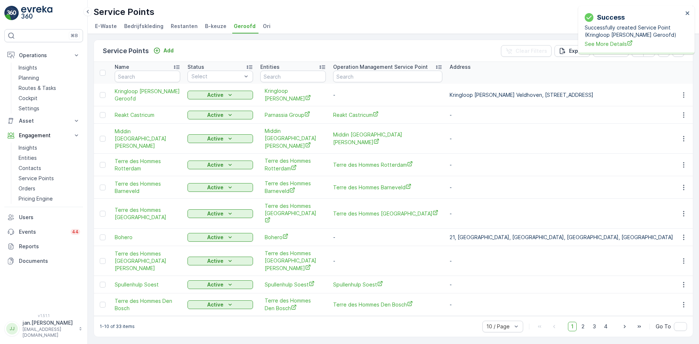
click at [263, 29] on span "Ori" at bounding box center [267, 26] width 8 height 7
click at [171, 51] on p "Add" at bounding box center [168, 50] width 10 height 7
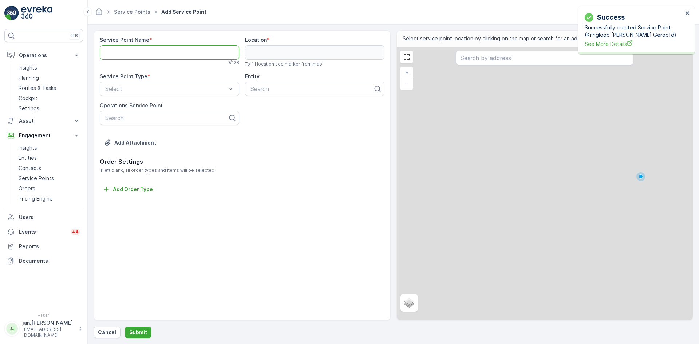
click at [174, 53] on Name "Service Point Name" at bounding box center [169, 52] width 139 height 15
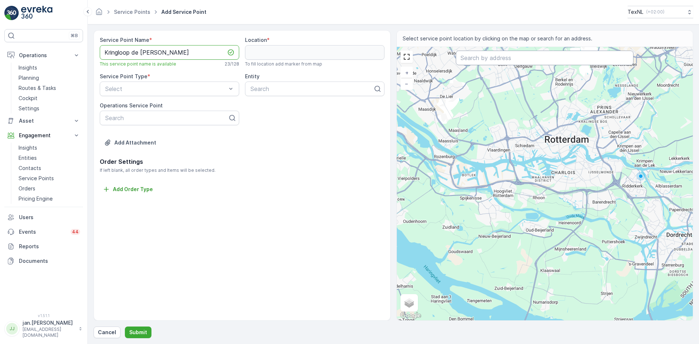
type Name "Kringloop de Kempen Ori"
click at [475, 61] on input "text" at bounding box center [545, 58] width 178 height 15
type input "de run 4305"
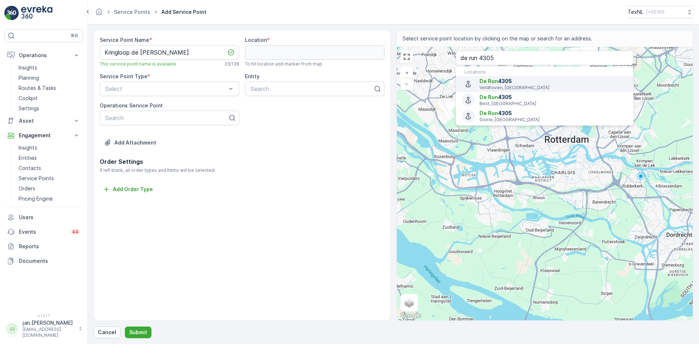
click at [498, 83] on span "De Run 4305" at bounding box center [553, 81] width 148 height 7
type input "51.4066556,5.4254688"
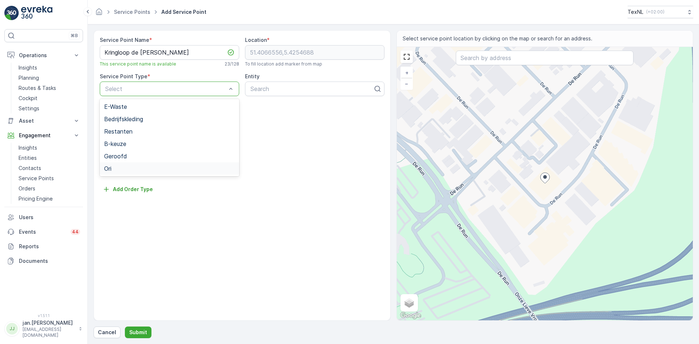
click at [119, 167] on div "Ori" at bounding box center [169, 168] width 131 height 7
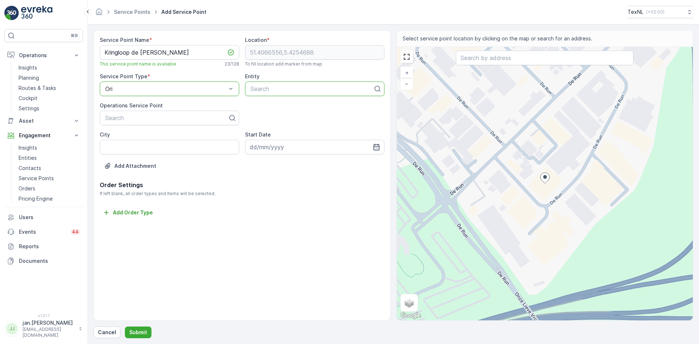
click at [272, 89] on div at bounding box center [312, 89] width 124 height 7
type input "kempen"
click at [274, 106] on span "Kringloop de Kempen" at bounding box center [287, 106] width 76 height 7
click at [138, 330] on p "Submit" at bounding box center [138, 332] width 18 height 7
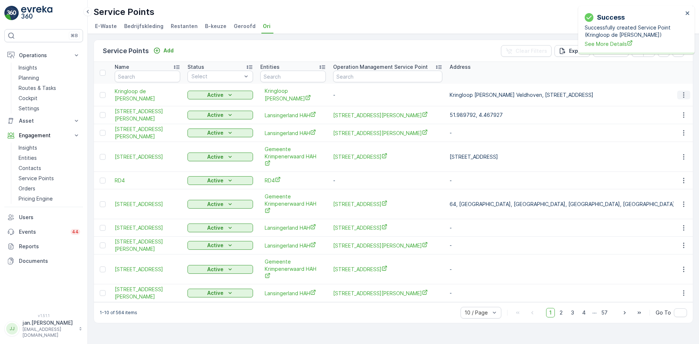
click at [680, 98] on icon "button" at bounding box center [683, 94] width 7 height 7
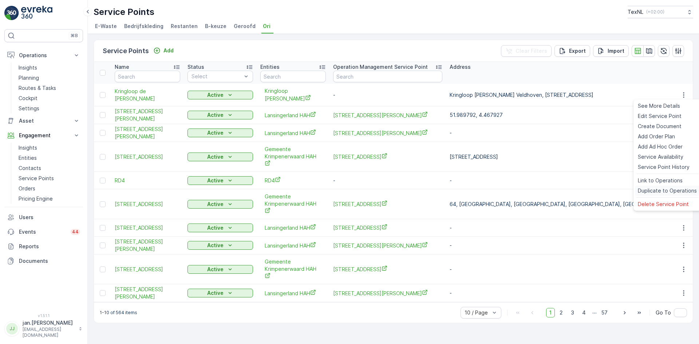
click at [660, 189] on span "Duplicate to Operations" at bounding box center [667, 190] width 59 height 7
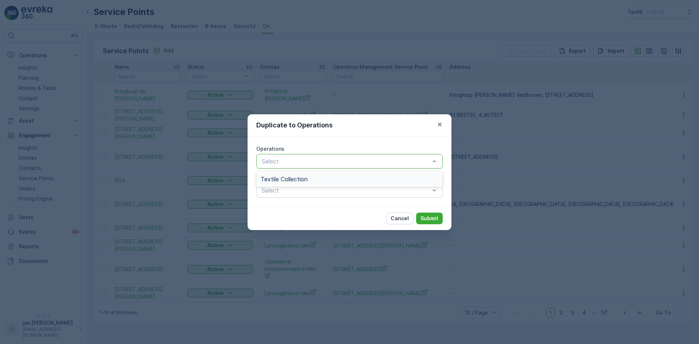
click at [300, 177] on span "Textile Collection" at bounding box center [284, 179] width 47 height 7
click at [425, 218] on p "Submit" at bounding box center [429, 218] width 18 height 7
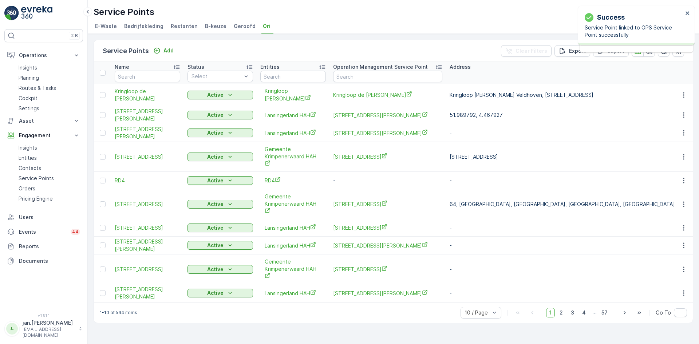
click at [234, 26] on span "Geroofd" at bounding box center [245, 26] width 22 height 7
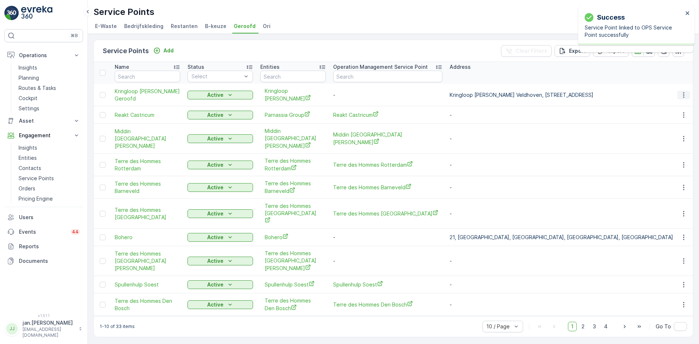
click at [682, 96] on icon "button" at bounding box center [683, 94] width 7 height 7
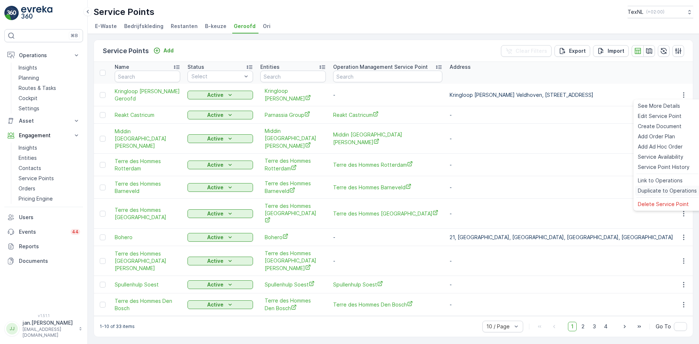
click at [658, 189] on span "Duplicate to Operations" at bounding box center [667, 190] width 59 height 7
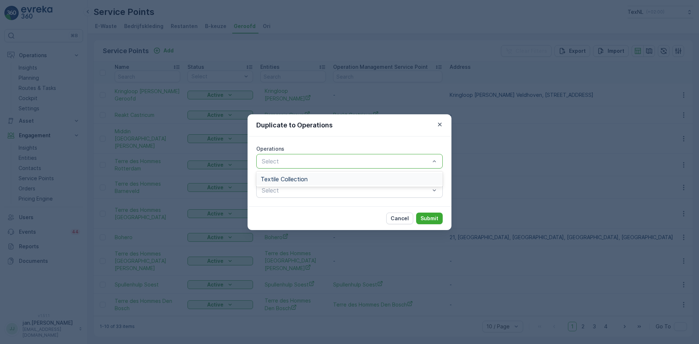
click at [301, 178] on span "Textile Collection" at bounding box center [284, 179] width 47 height 7
click at [429, 219] on p "Submit" at bounding box center [429, 218] width 18 height 7
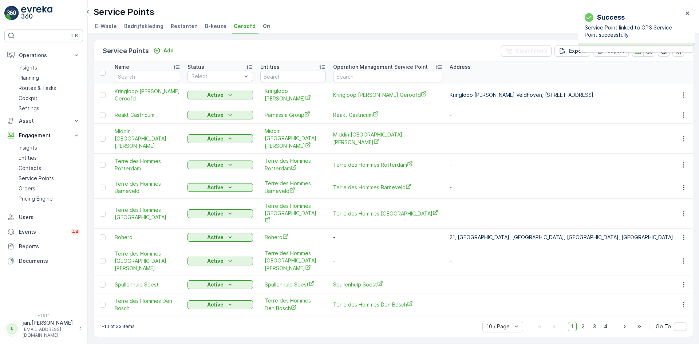
click at [263, 27] on span "Ori" at bounding box center [267, 26] width 8 height 7
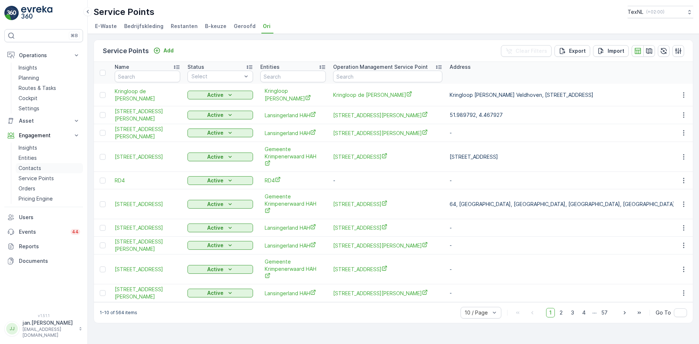
click at [27, 170] on p "Contacts" at bounding box center [30, 168] width 23 height 7
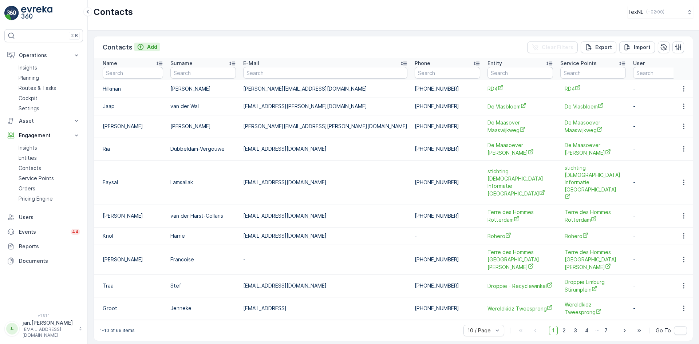
click at [147, 45] on p "Add" at bounding box center [152, 46] width 10 height 7
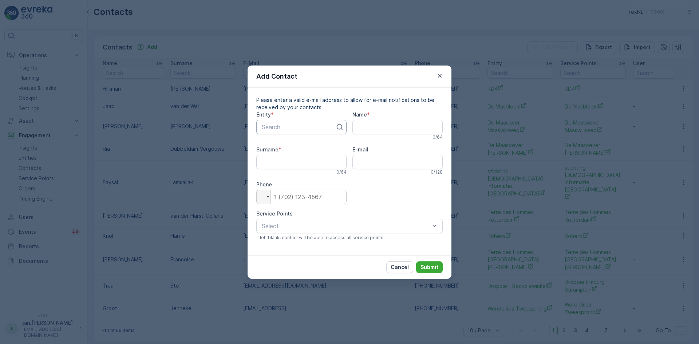
click at [279, 124] on div at bounding box center [298, 127] width 75 height 7
type input "kemp"
click at [277, 146] on span "Kringloop de Kempen" at bounding box center [299, 145] width 76 height 7
click at [359, 130] on input "Name" at bounding box center [397, 127] width 90 height 15
type input "Spee"
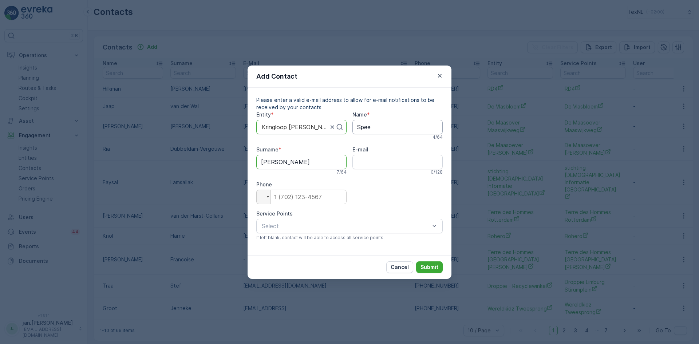
type input "William"
type input "williamspee@kringloopdekempen.nl"
click at [266, 195] on div at bounding box center [264, 197] width 14 height 14
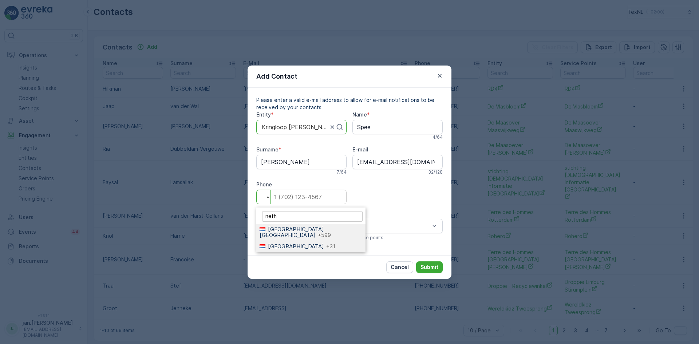
type input "neth"
click at [278, 243] on span "Netherlands" at bounding box center [296, 246] width 56 height 7
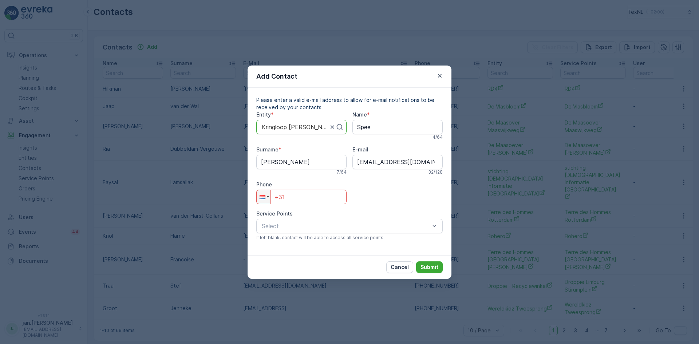
click at [291, 200] on input "+31" at bounding box center [301, 197] width 90 height 15
type input "+31 06 44833316"
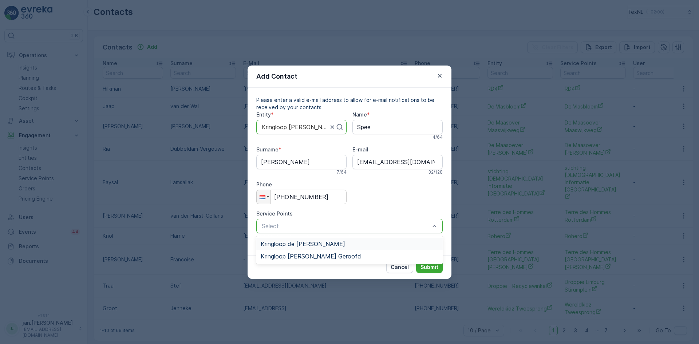
click at [305, 246] on span "Kringloop de Kempen Ori" at bounding box center [303, 244] width 84 height 7
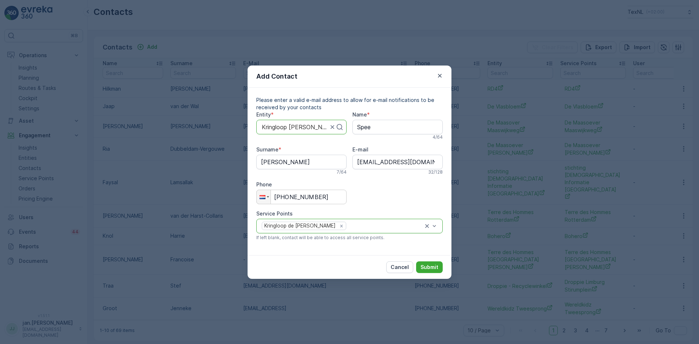
click at [359, 226] on div at bounding box center [385, 226] width 76 height 7
click at [332, 255] on span "Kringloop de Kempen Geroofd" at bounding box center [311, 256] width 100 height 7
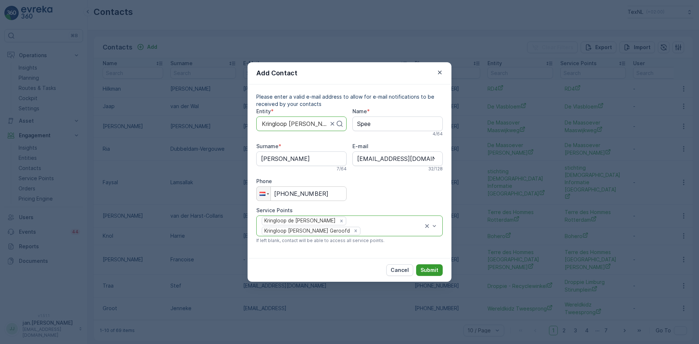
click at [427, 267] on p "Submit" at bounding box center [429, 269] width 18 height 7
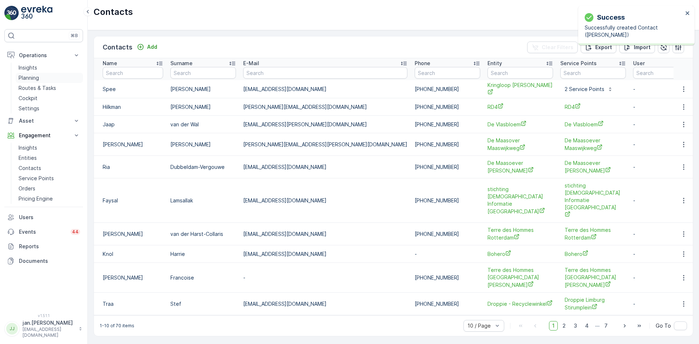
click at [32, 76] on p "Planning" at bounding box center [29, 77] width 20 height 7
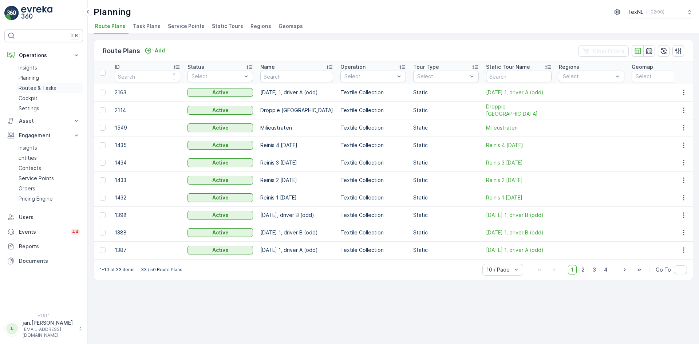
click at [37, 89] on p "Routes & Tasks" at bounding box center [37, 87] width 37 height 7
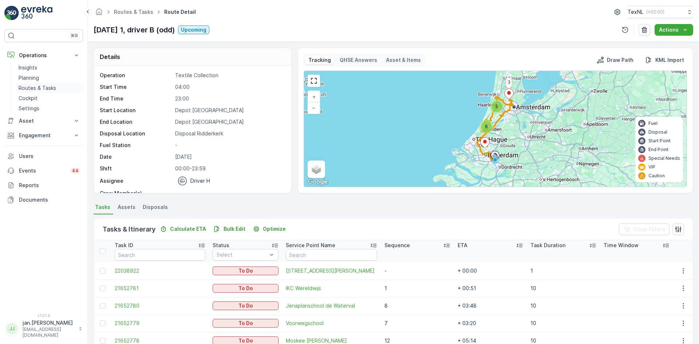
click at [41, 91] on p "Routes & Tasks" at bounding box center [37, 87] width 37 height 7
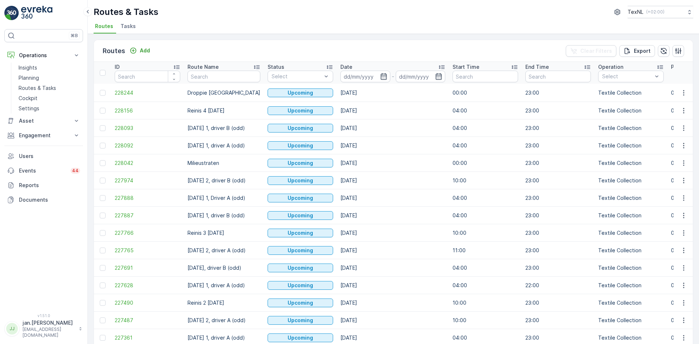
click at [352, 76] on input at bounding box center [365, 77] width 50 height 12
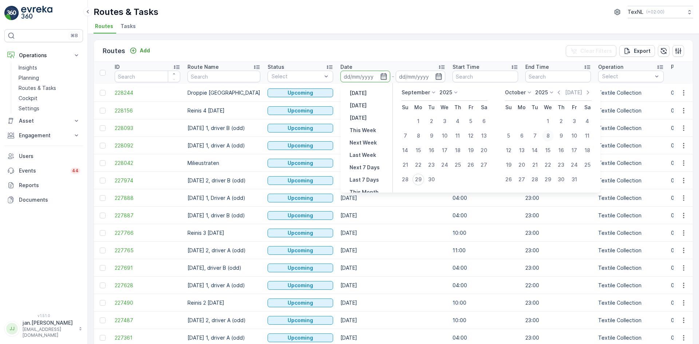
click at [549, 135] on div "8" at bounding box center [548, 136] width 12 height 12
type input "[DATE]"
click at [549, 135] on div "8" at bounding box center [548, 136] width 12 height 12
type input "[DATE]"
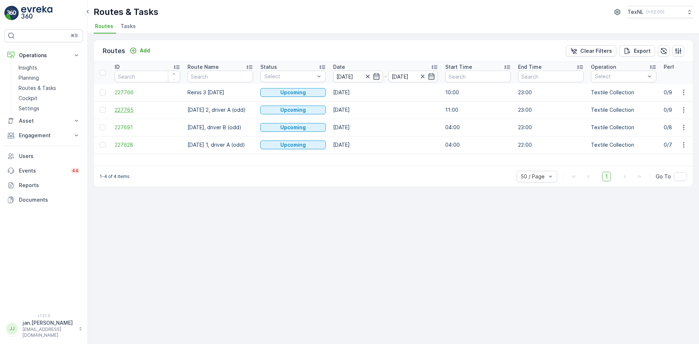
click at [134, 108] on span "227765" at bounding box center [148, 109] width 66 height 7
